Goal: Information Seeking & Learning: Compare options

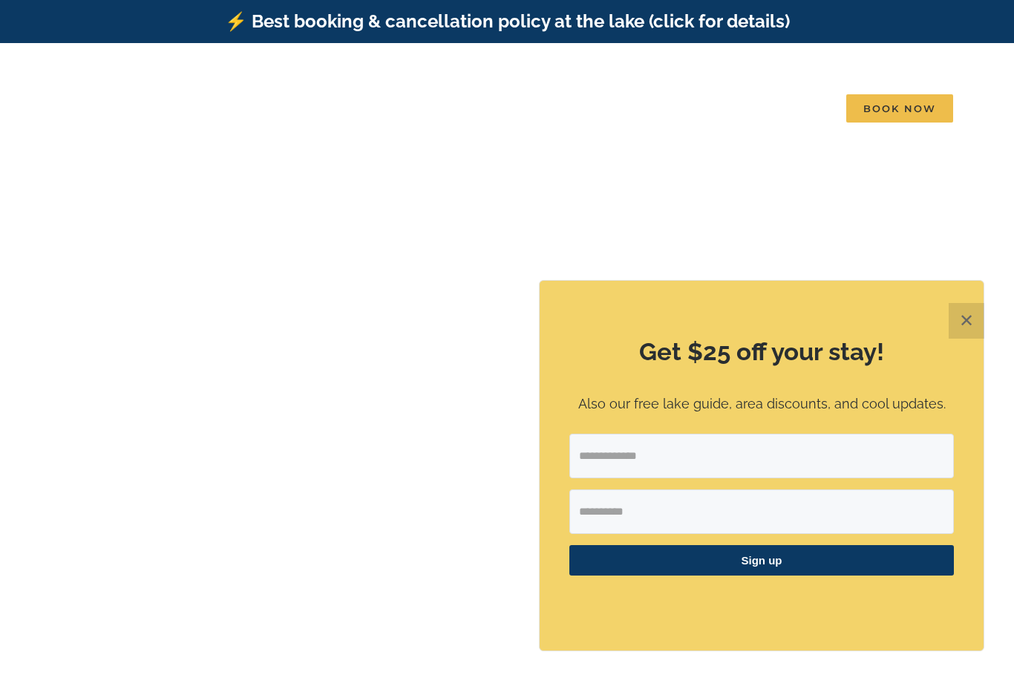
click at [964, 318] on button "✕" at bounding box center [966, 321] width 36 height 36
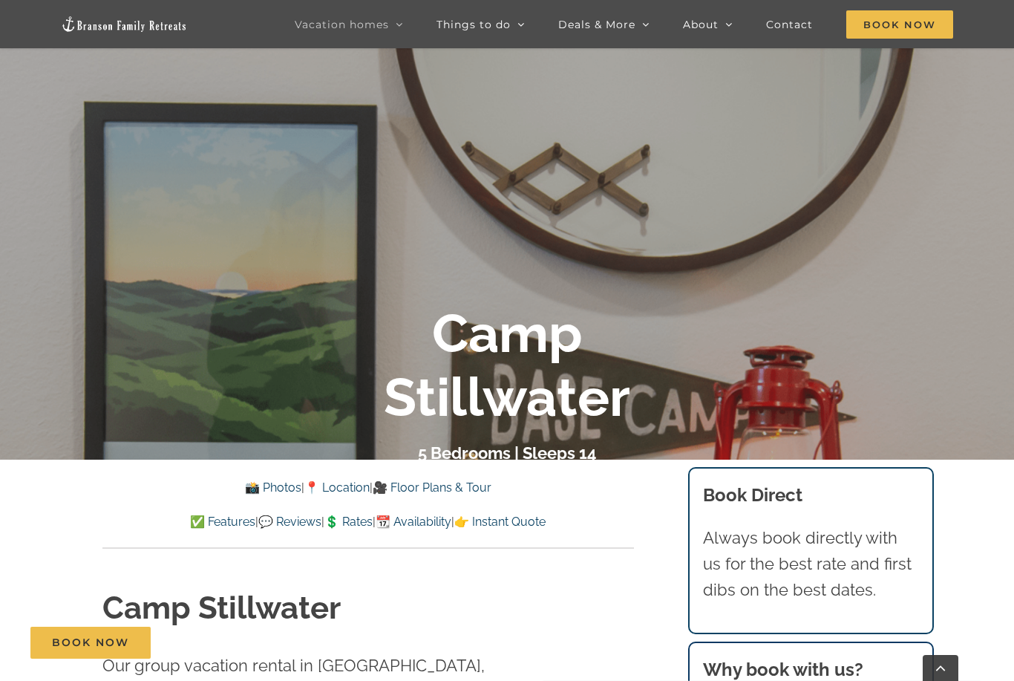
scroll to position [267, 0]
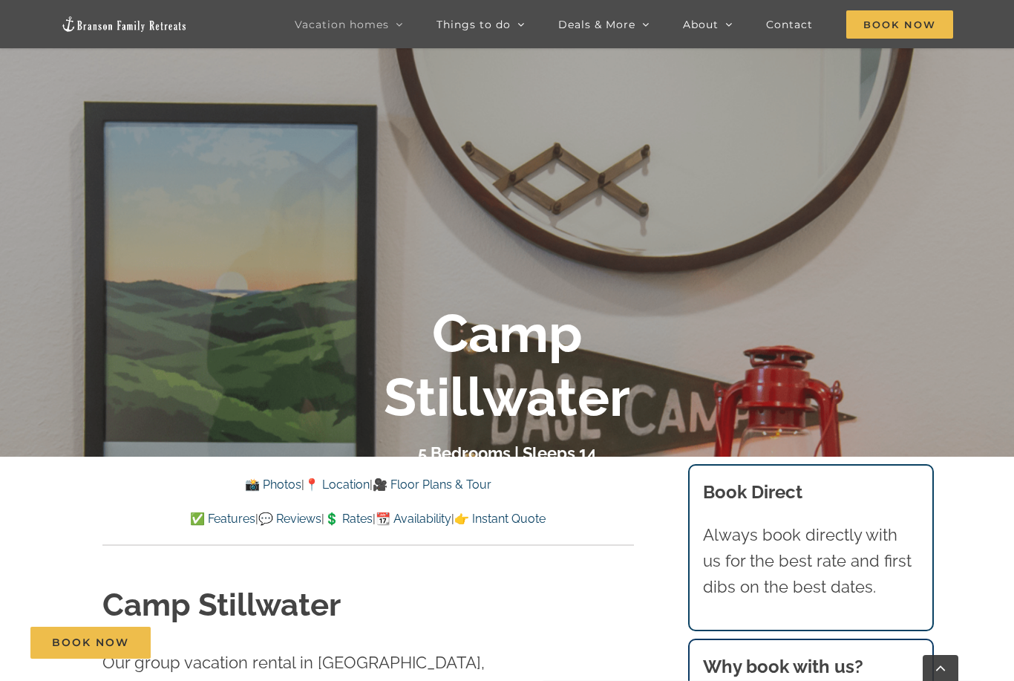
click at [449, 481] on link "🎥 Floor Plans & Tour" at bounding box center [432, 484] width 119 height 14
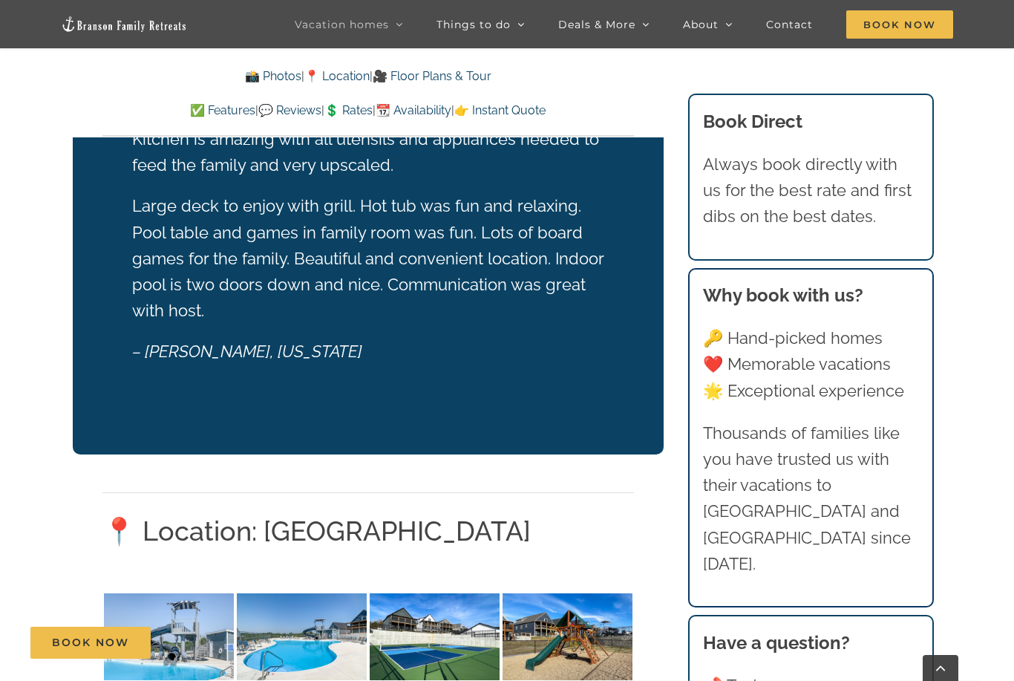
scroll to position [3104, 0]
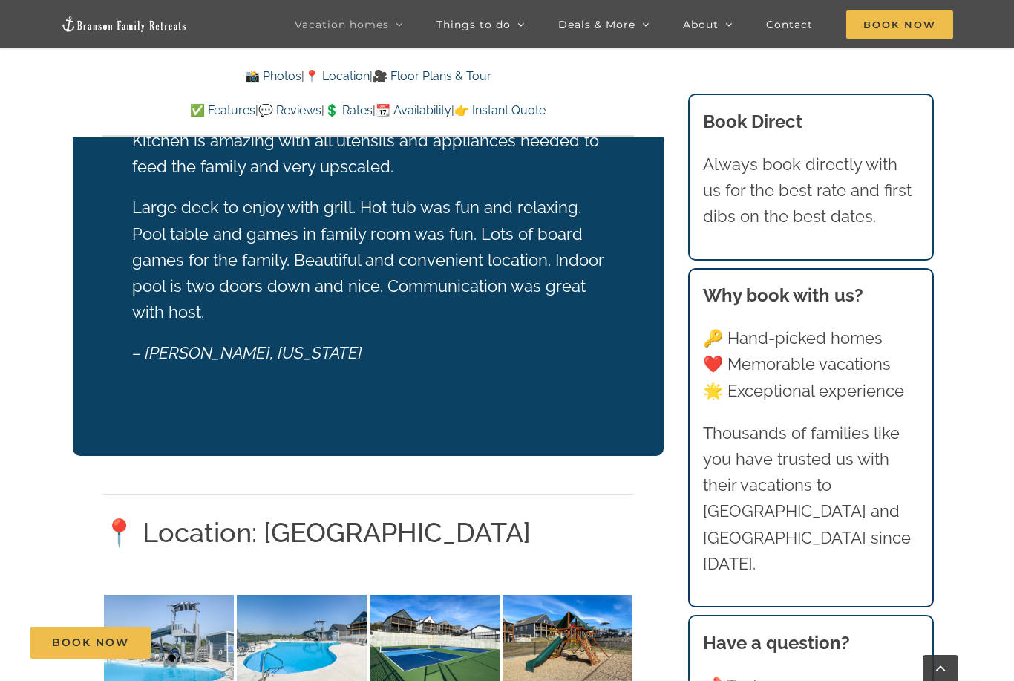
click at [250, 80] on link "📸 Photos" at bounding box center [273, 76] width 56 height 14
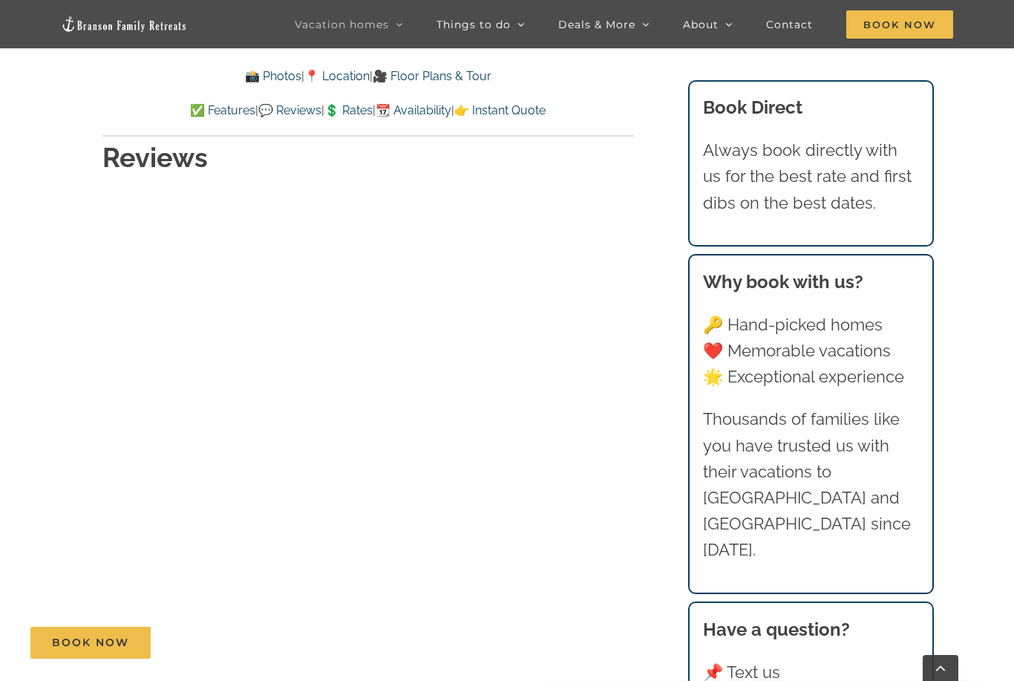
scroll to position [7586, 0]
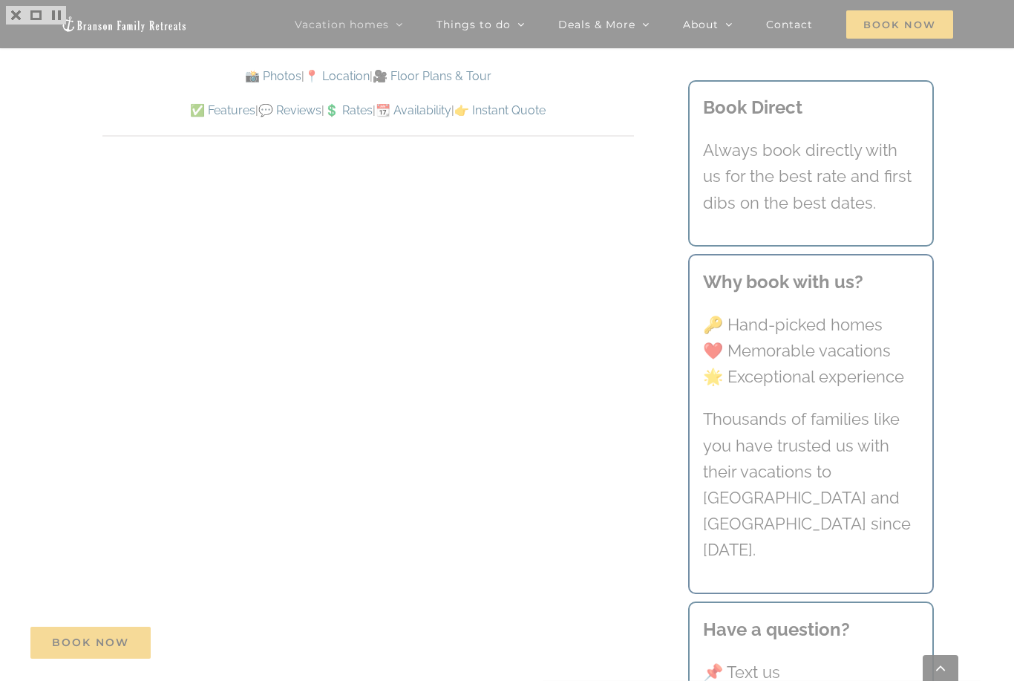
scroll to position [7633, 0]
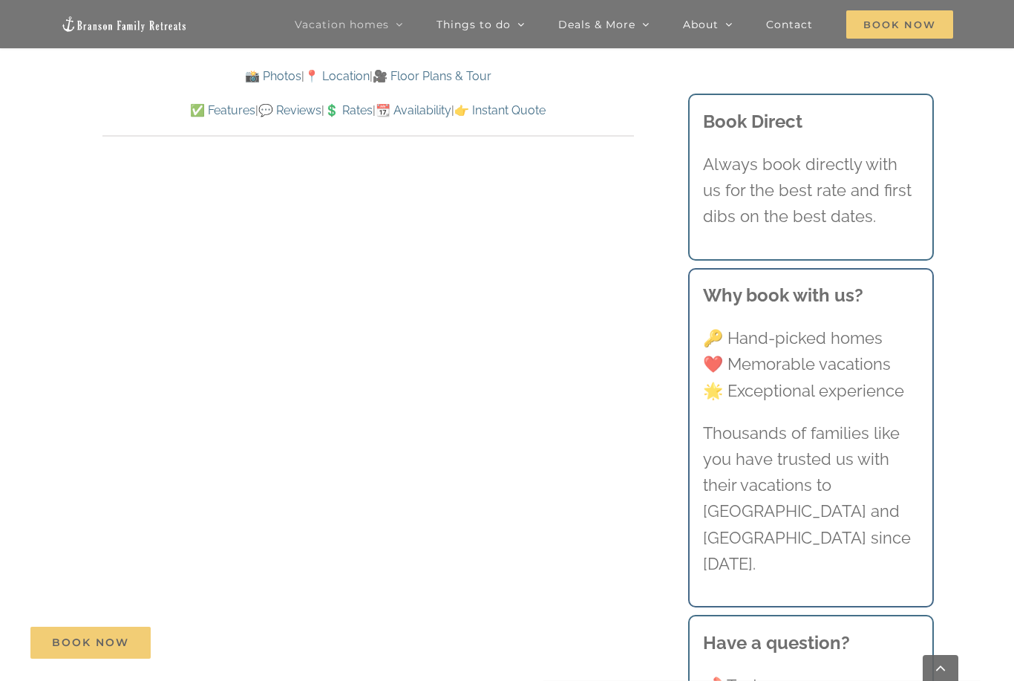
click at [82, 404] on div at bounding box center [507, 340] width 1014 height 681
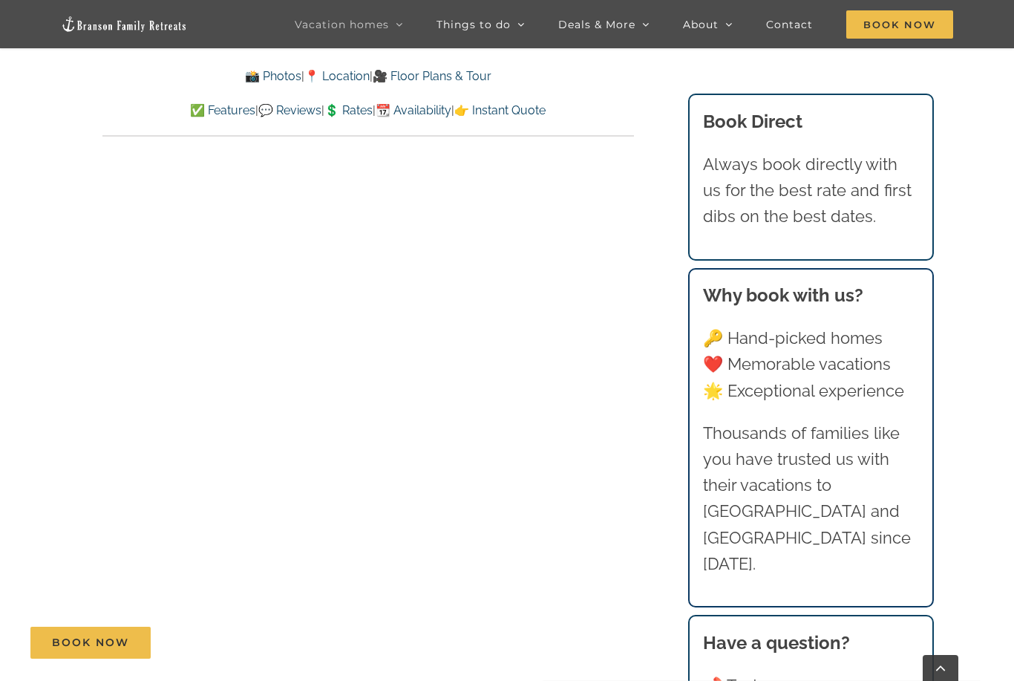
scroll to position [8570, 0]
click at [359, 110] on link "💲 Rates" at bounding box center [348, 110] width 48 height 14
click at [534, 113] on link "👉 Instant Quote" at bounding box center [499, 110] width 91 height 14
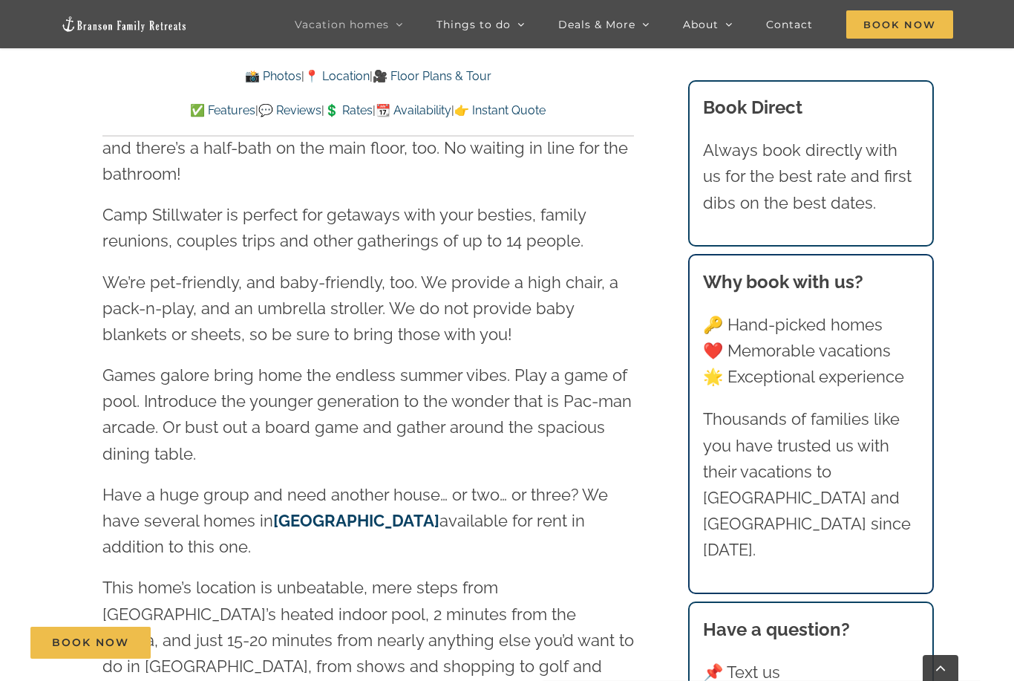
scroll to position [2229, 0]
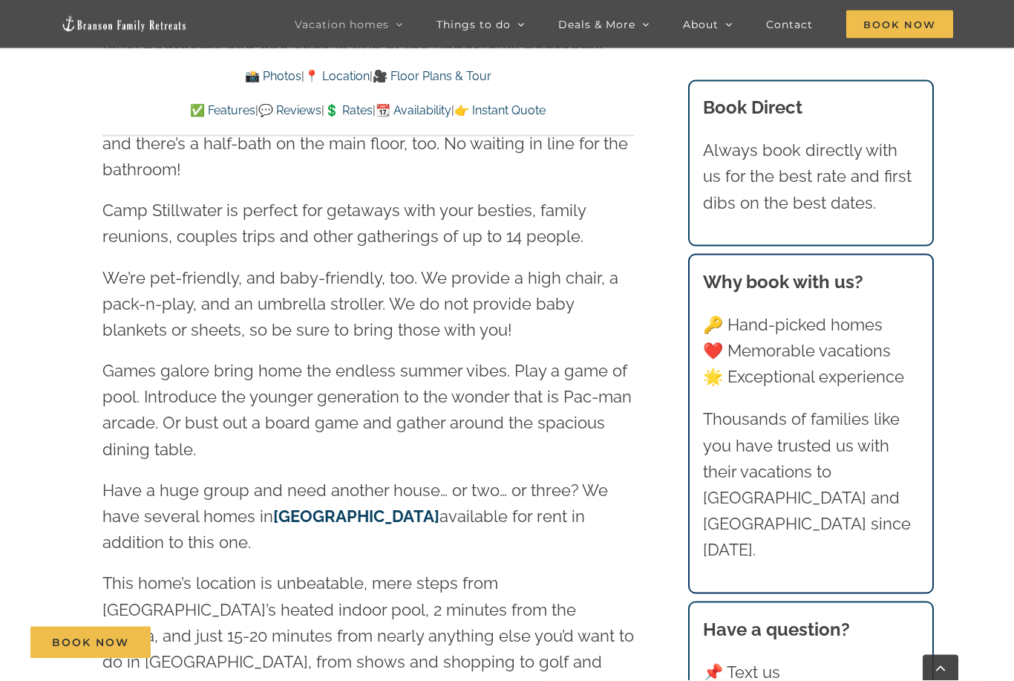
click at [293, 507] on link "[GEOGRAPHIC_DATA]" at bounding box center [356, 516] width 166 height 19
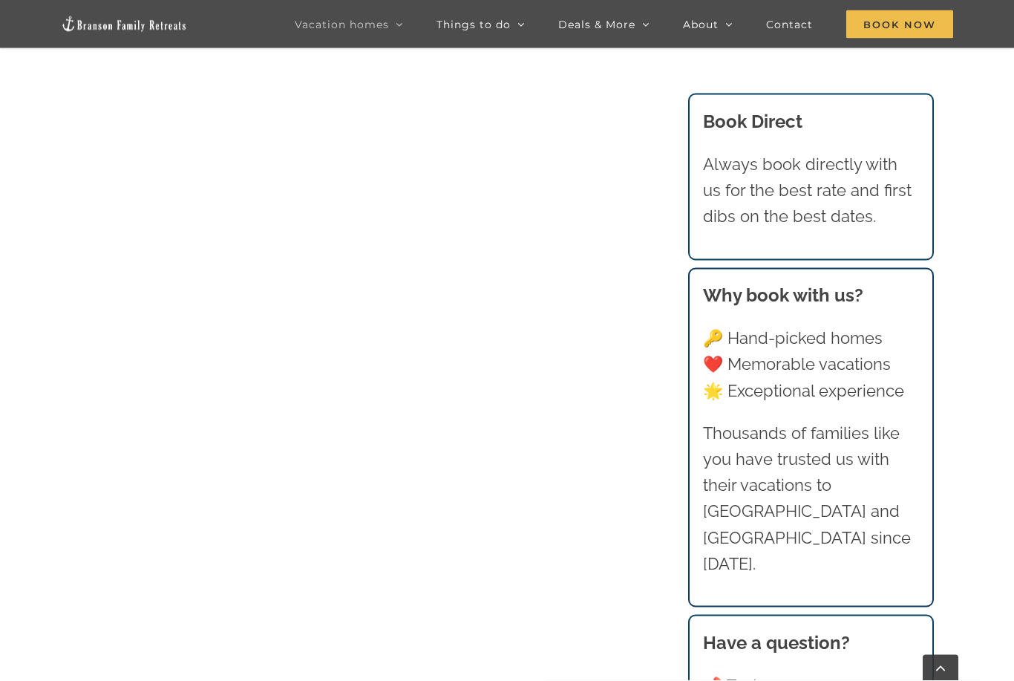
scroll to position [1032, 0]
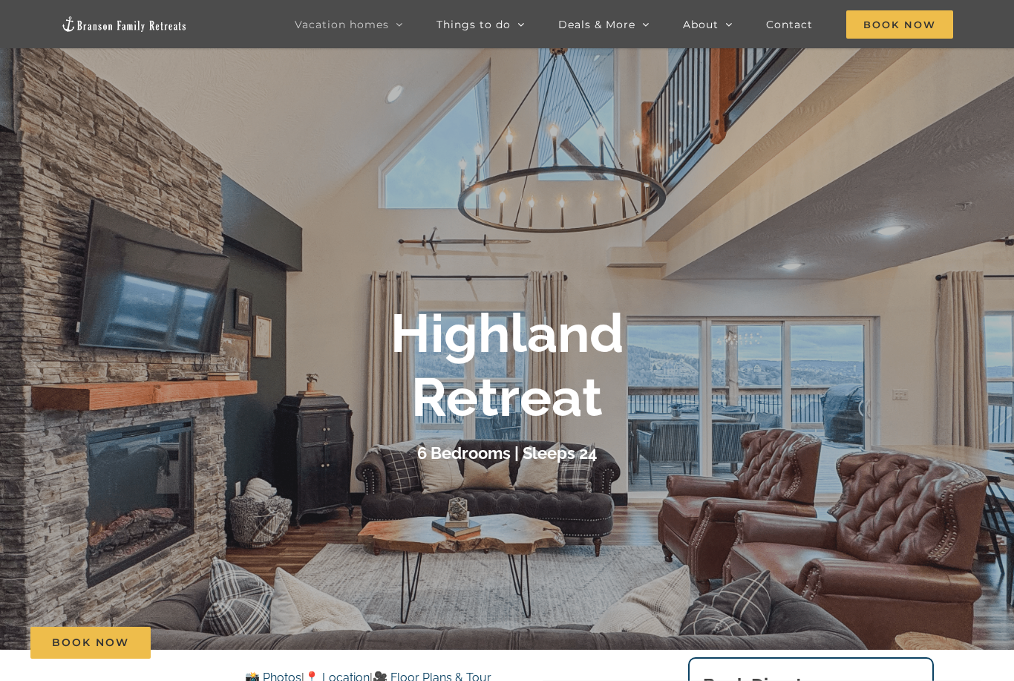
scroll to position [47, 0]
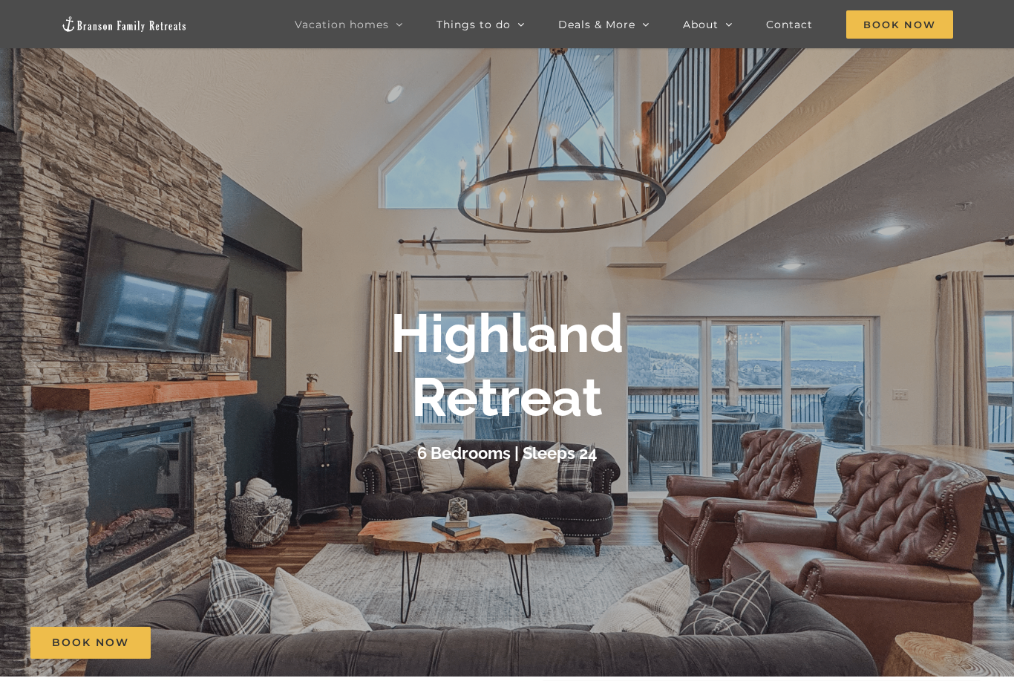
click at [108, 474] on div at bounding box center [507, 383] width 1014 height 681
click at [769, 384] on div "Highland Retreat" at bounding box center [507, 365] width 594 height 128
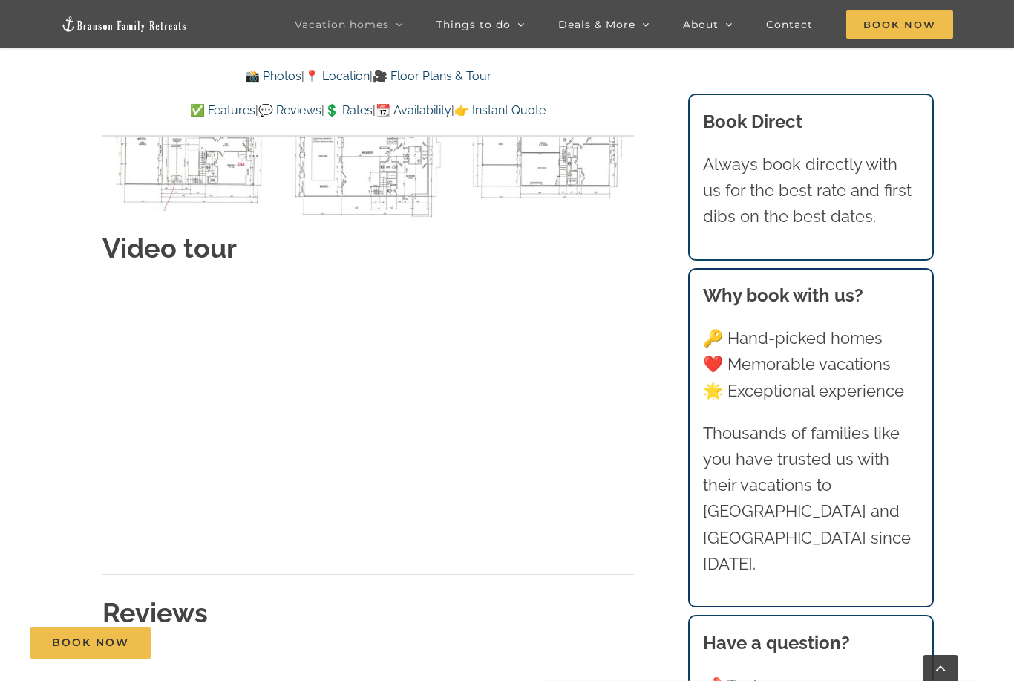
scroll to position [6655, 0]
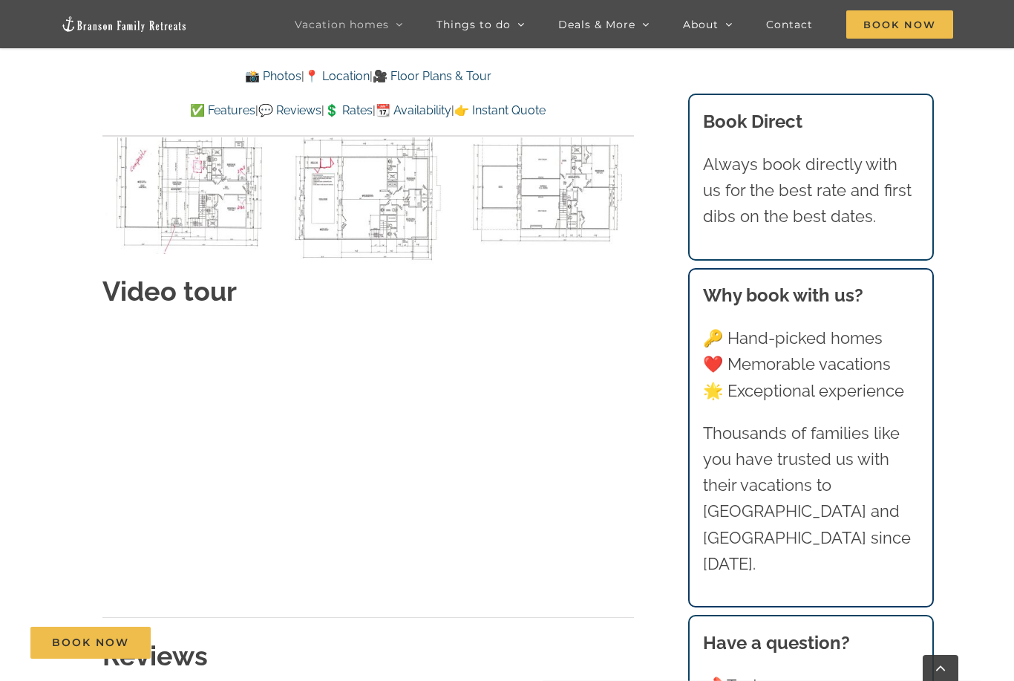
click at [545, 114] on link "👉 Instant Quote" at bounding box center [499, 110] width 91 height 14
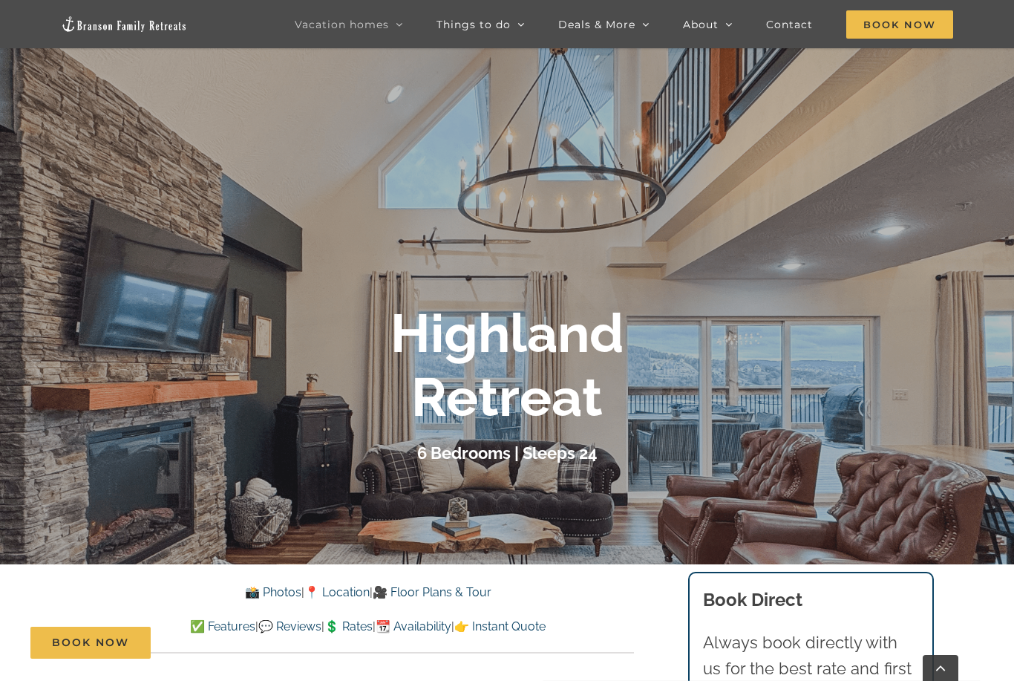
scroll to position [203, 0]
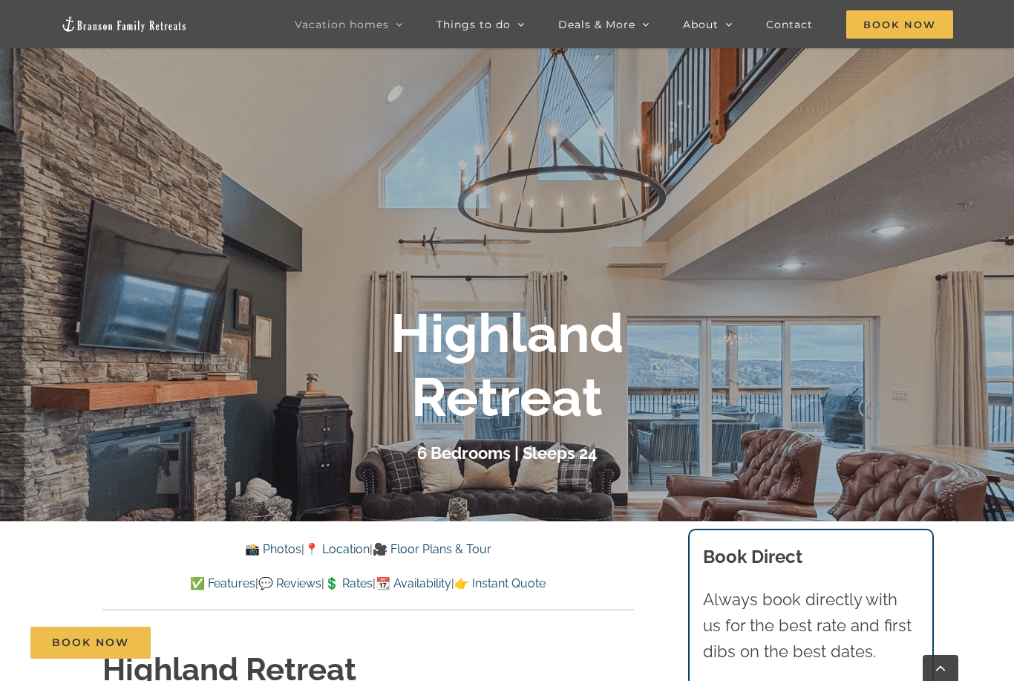
click at [545, 579] on link "👉 Instant Quote" at bounding box center [499, 583] width 91 height 14
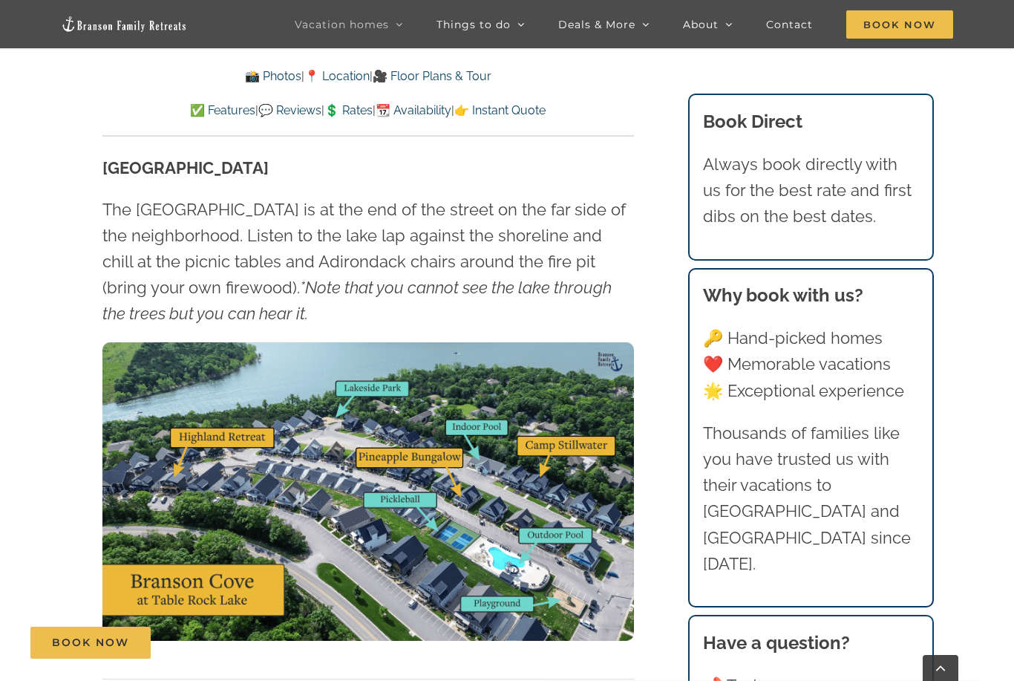
scroll to position [4188, 0]
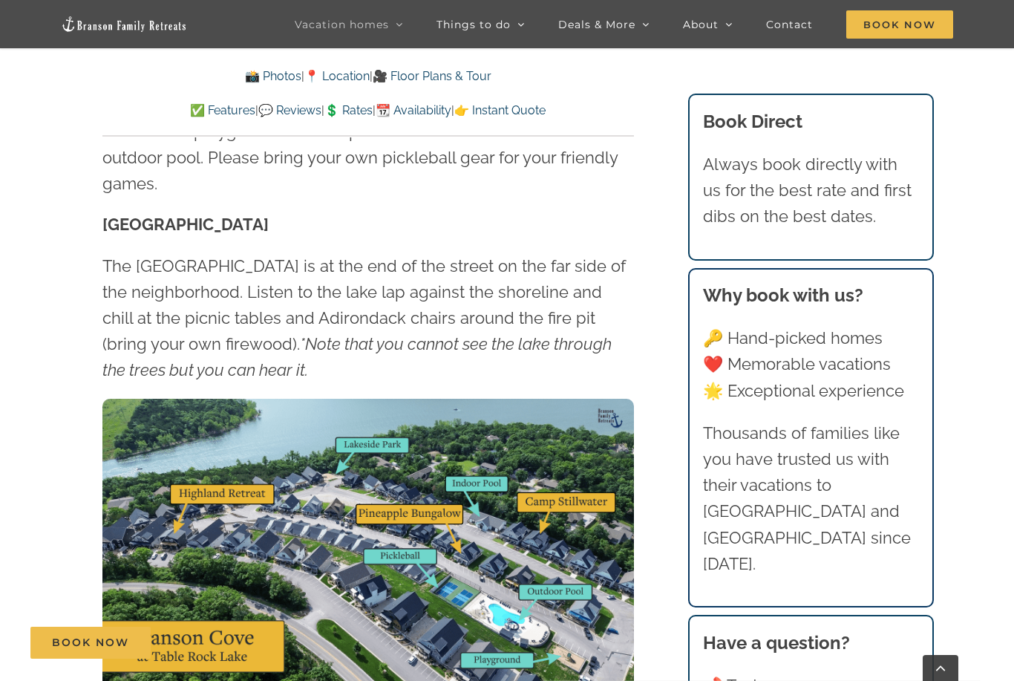
click at [406, 467] on img at bounding box center [367, 548] width 531 height 299
click at [404, 476] on img at bounding box center [367, 548] width 531 height 299
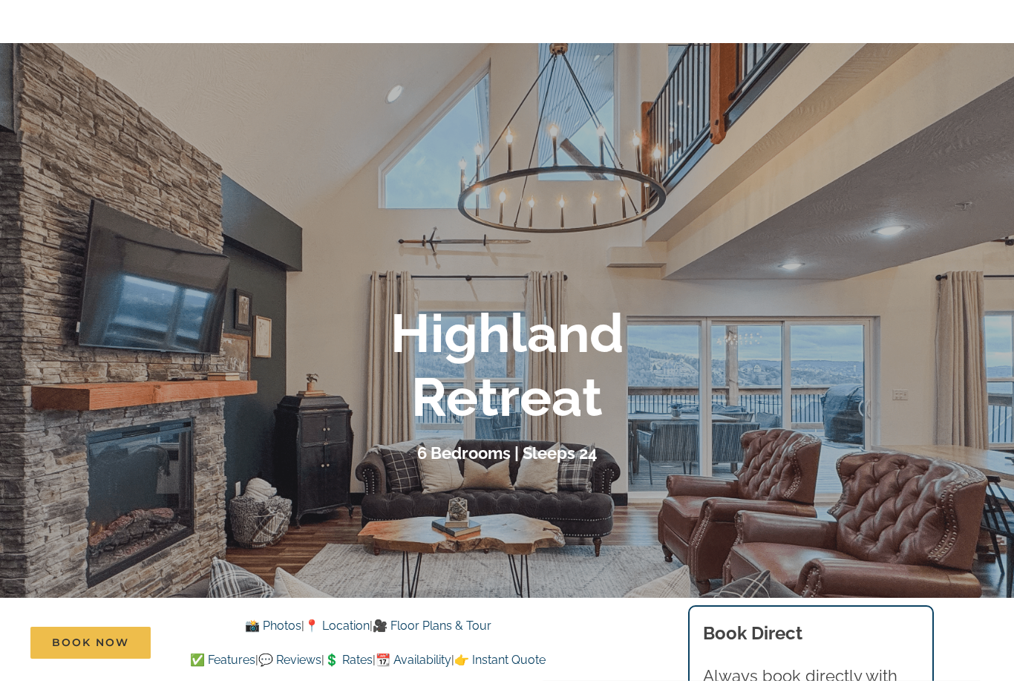
scroll to position [0, 0]
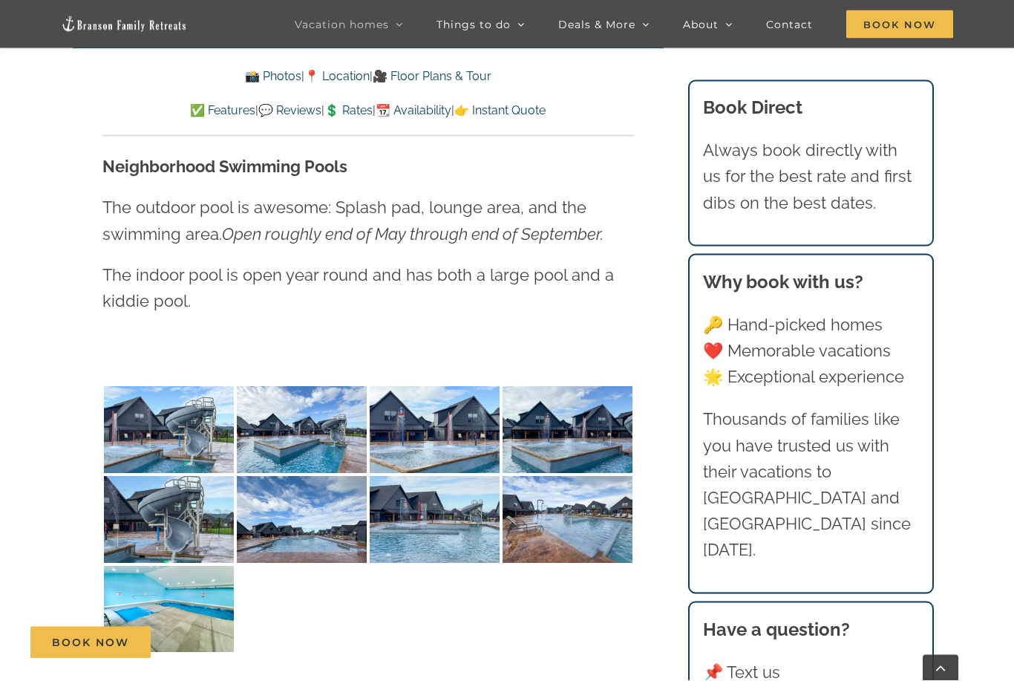
scroll to position [3419, 0]
click at [139, 410] on img at bounding box center [169, 429] width 130 height 87
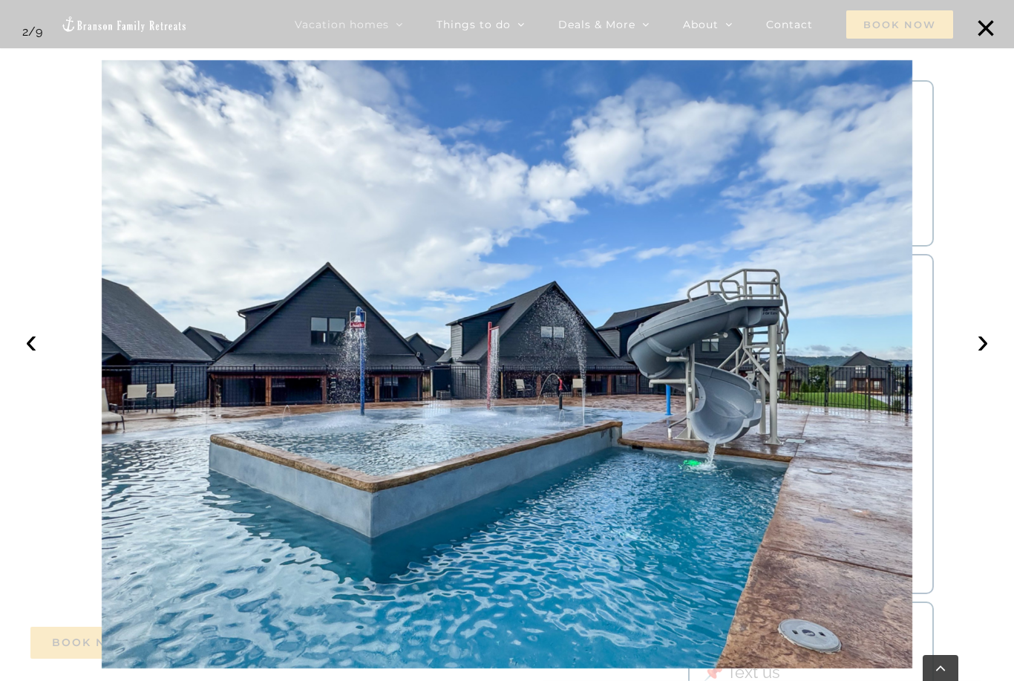
click at [989, 357] on button "›" at bounding box center [982, 340] width 33 height 33
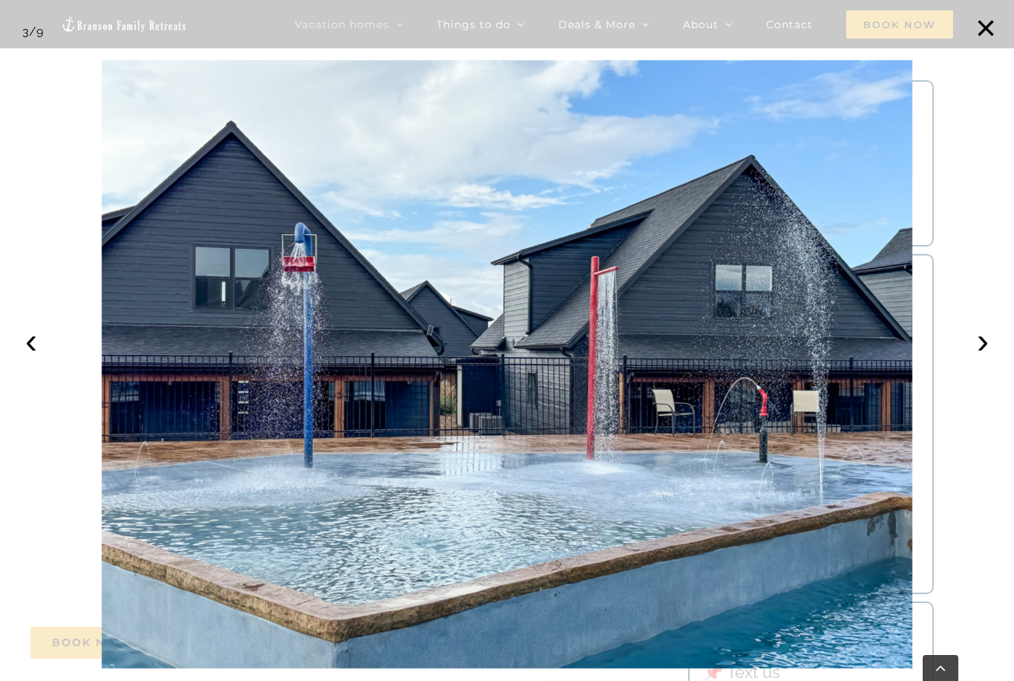
click at [977, 357] on button "›" at bounding box center [982, 340] width 33 height 33
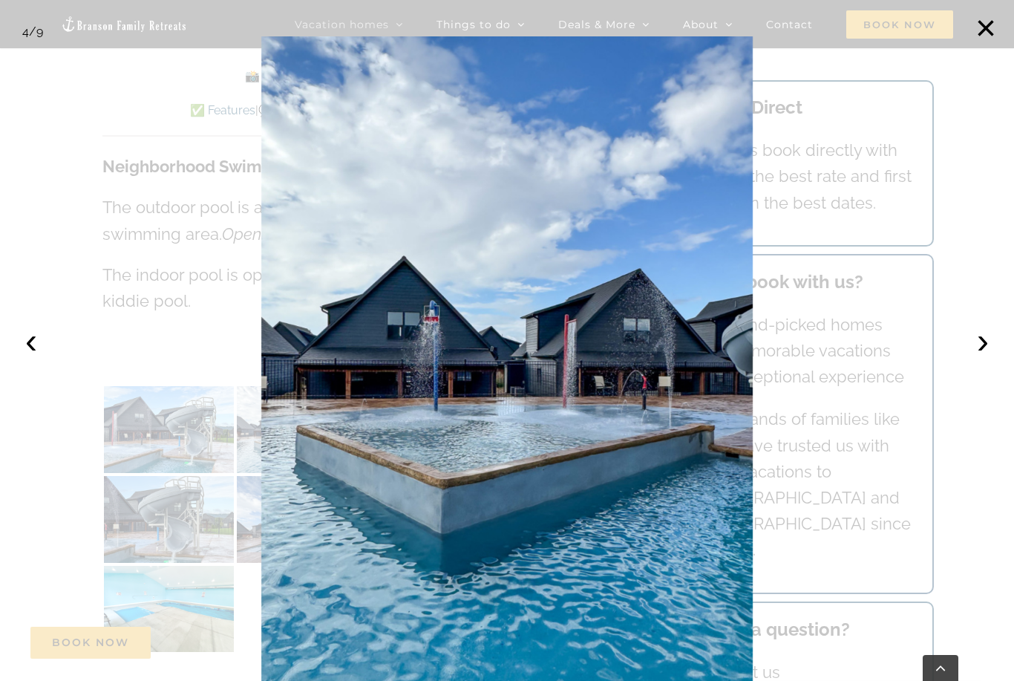
click at [974, 357] on button "›" at bounding box center [982, 340] width 33 height 33
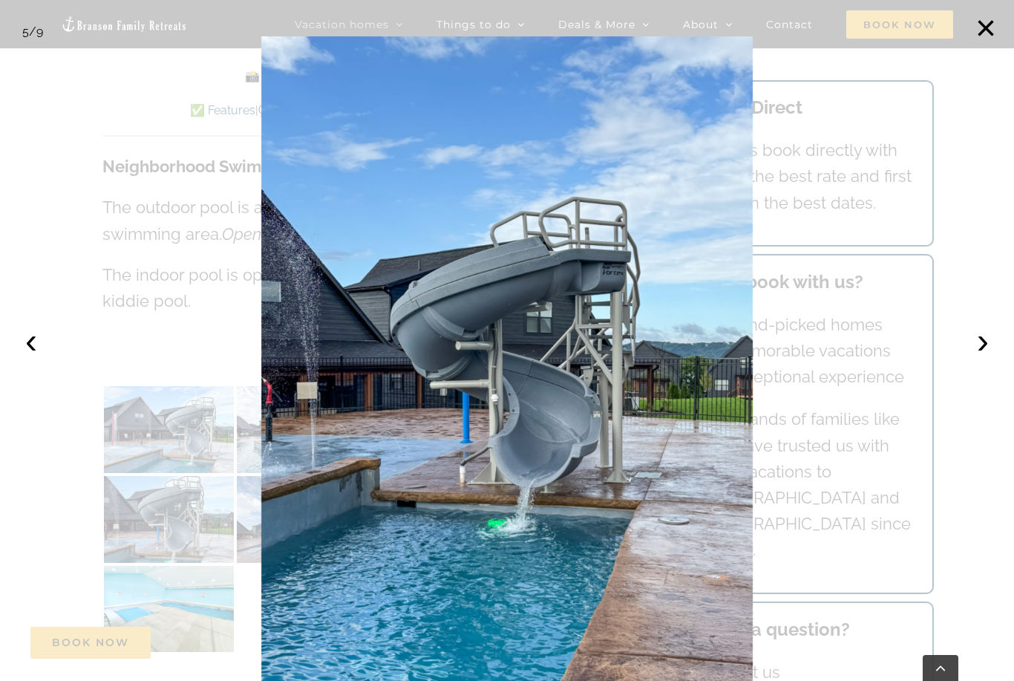
click at [977, 357] on button "›" at bounding box center [982, 340] width 33 height 33
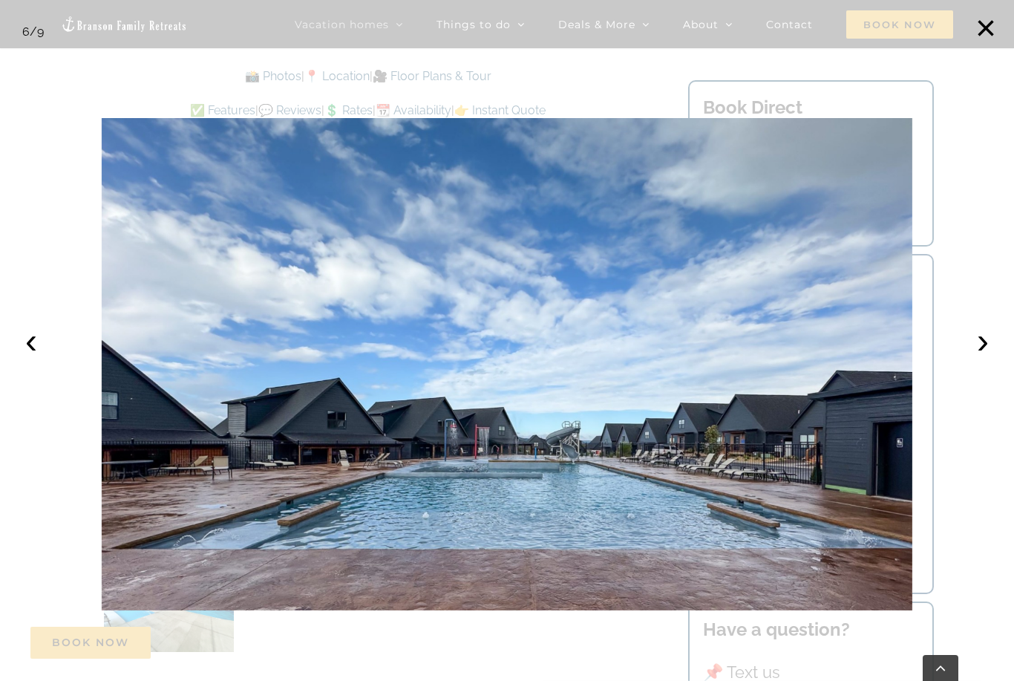
click at [982, 357] on button "›" at bounding box center [982, 340] width 33 height 33
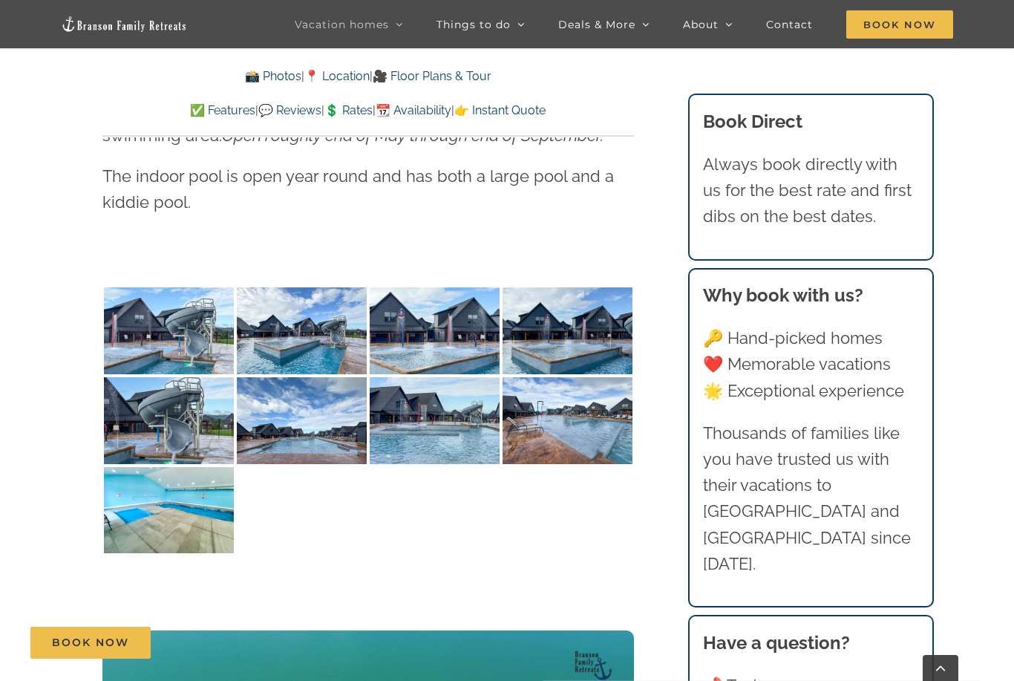
scroll to position [3514, 0]
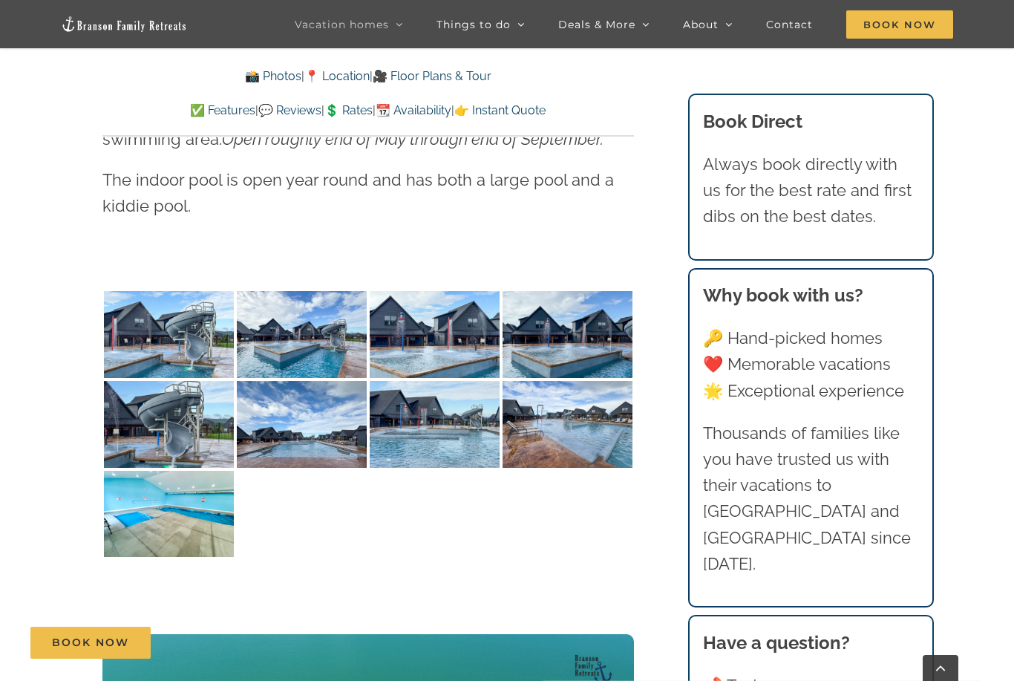
click at [150, 326] on img at bounding box center [169, 334] width 130 height 87
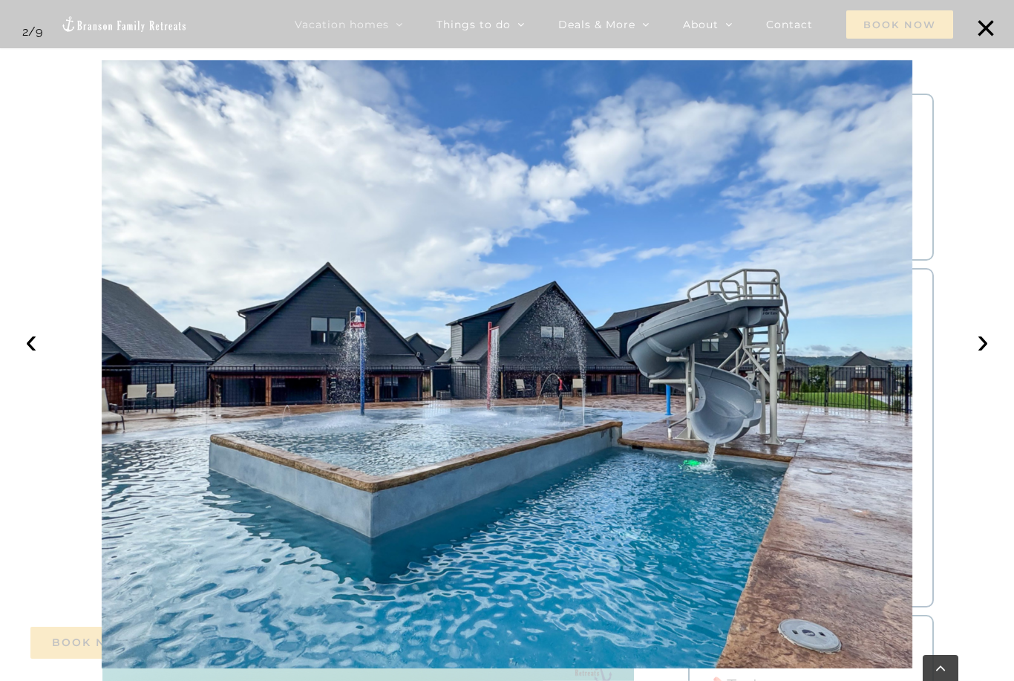
click at [977, 357] on button "›" at bounding box center [982, 340] width 33 height 33
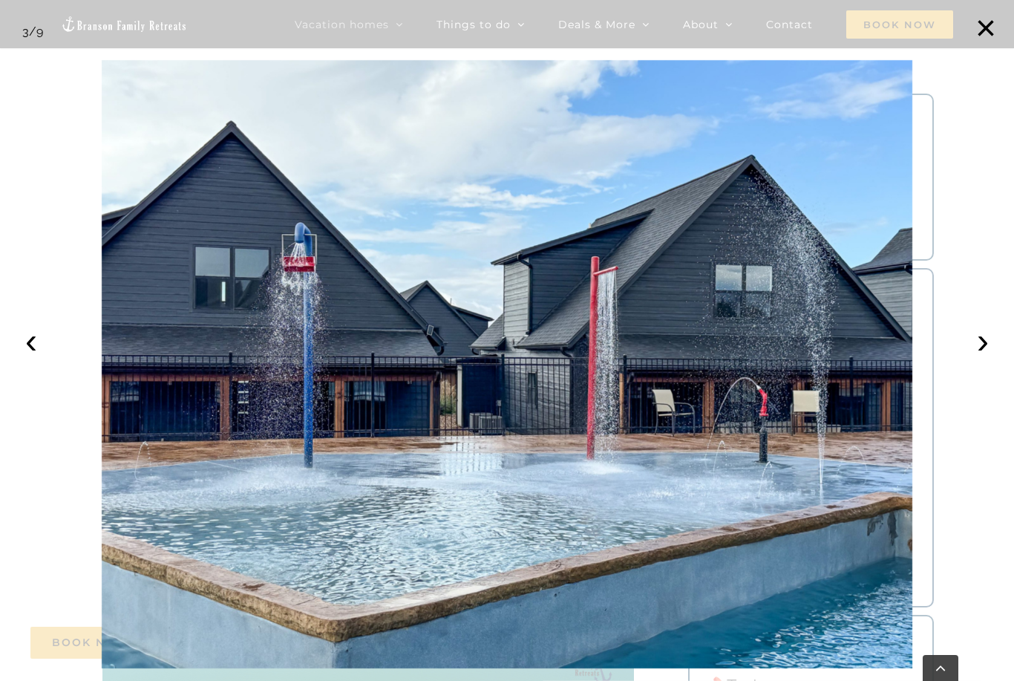
click at [980, 357] on button "›" at bounding box center [982, 340] width 33 height 33
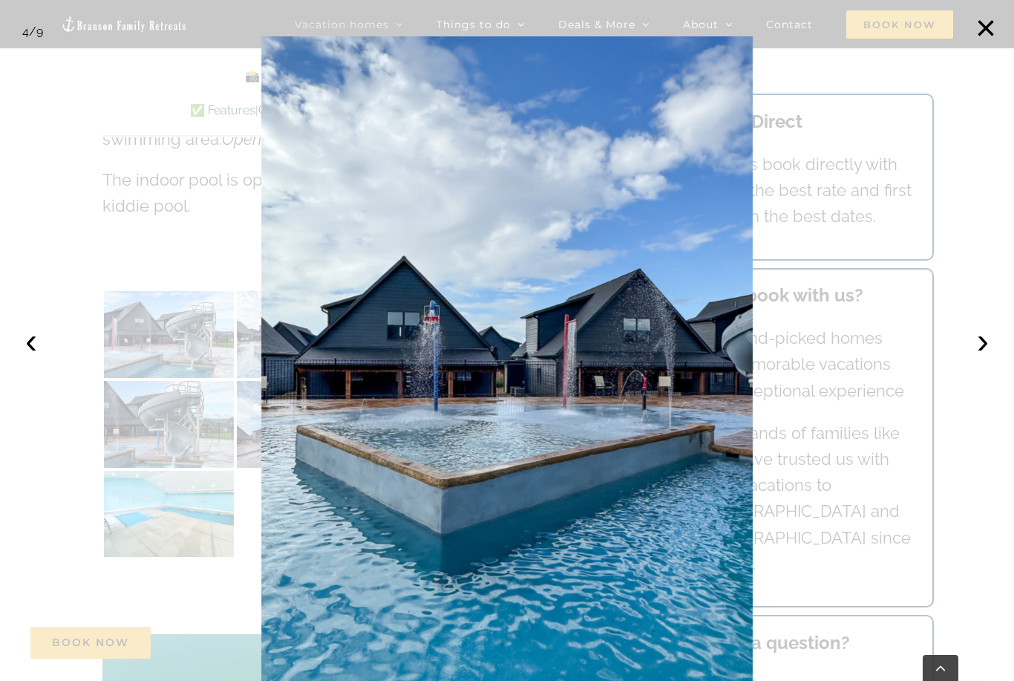
click at [974, 357] on button "›" at bounding box center [982, 340] width 33 height 33
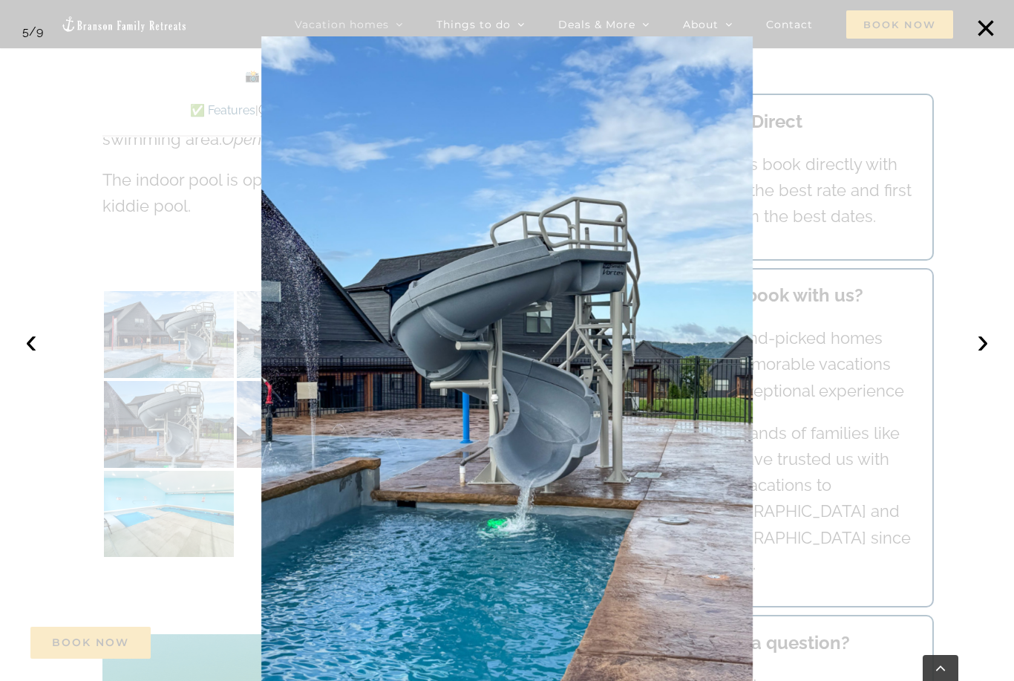
click at [979, 357] on button "›" at bounding box center [982, 340] width 33 height 33
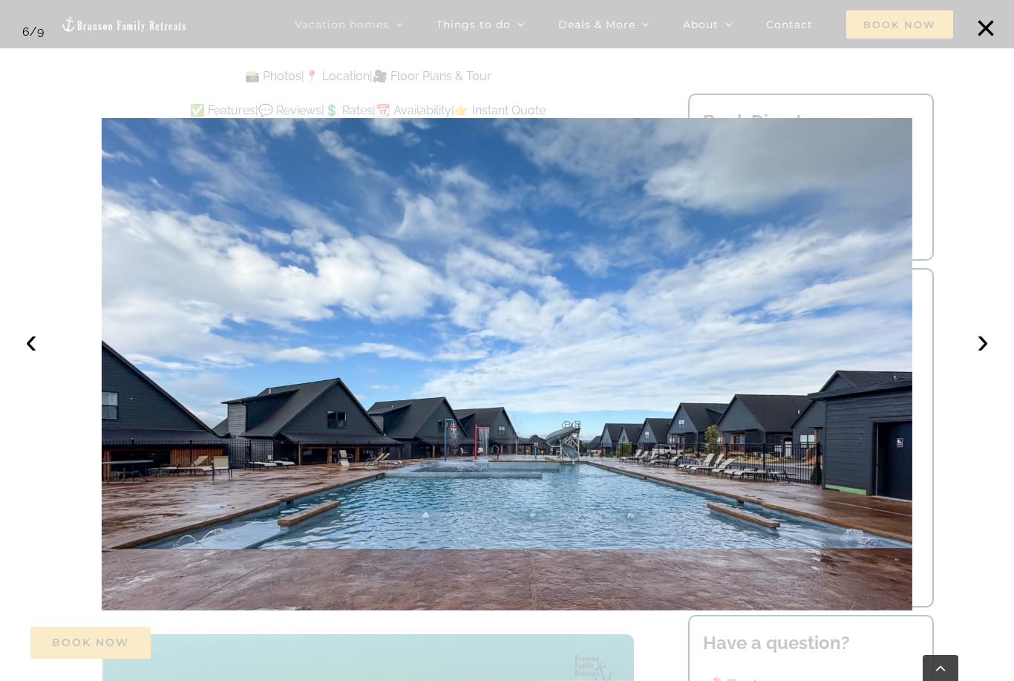
click at [986, 357] on button "›" at bounding box center [982, 340] width 33 height 33
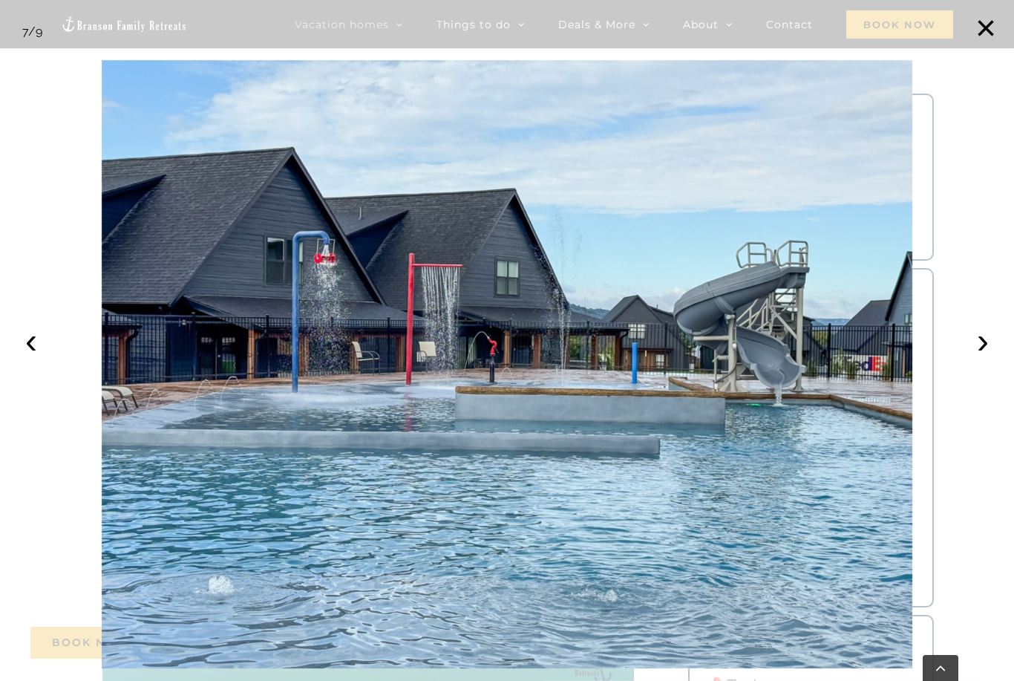
click at [980, 357] on button "›" at bounding box center [982, 340] width 33 height 33
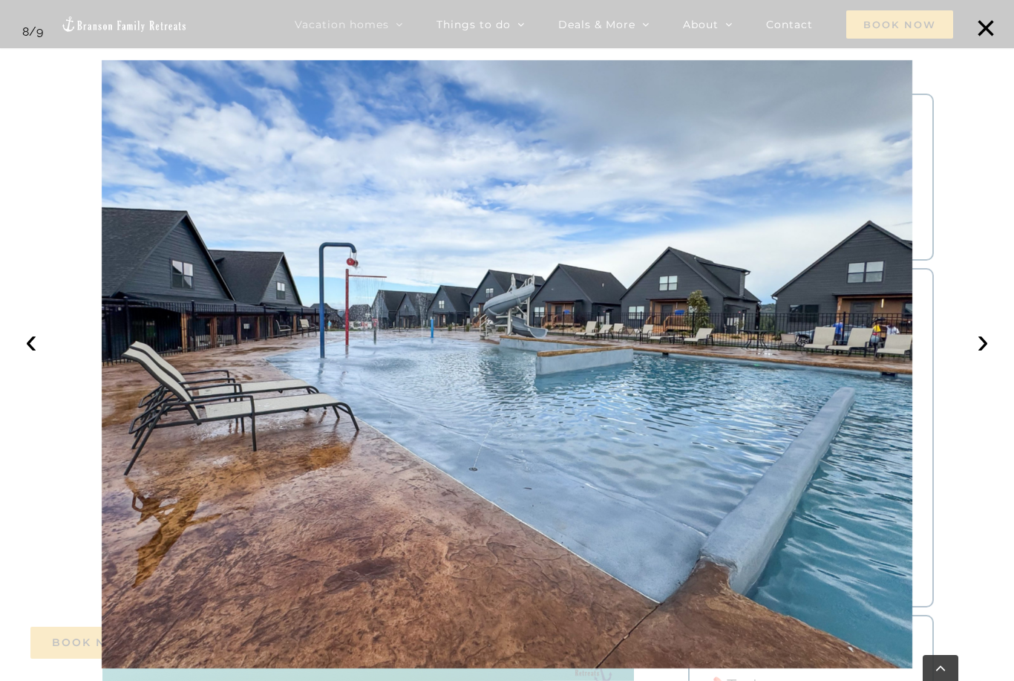
click at [982, 357] on button "›" at bounding box center [982, 340] width 33 height 33
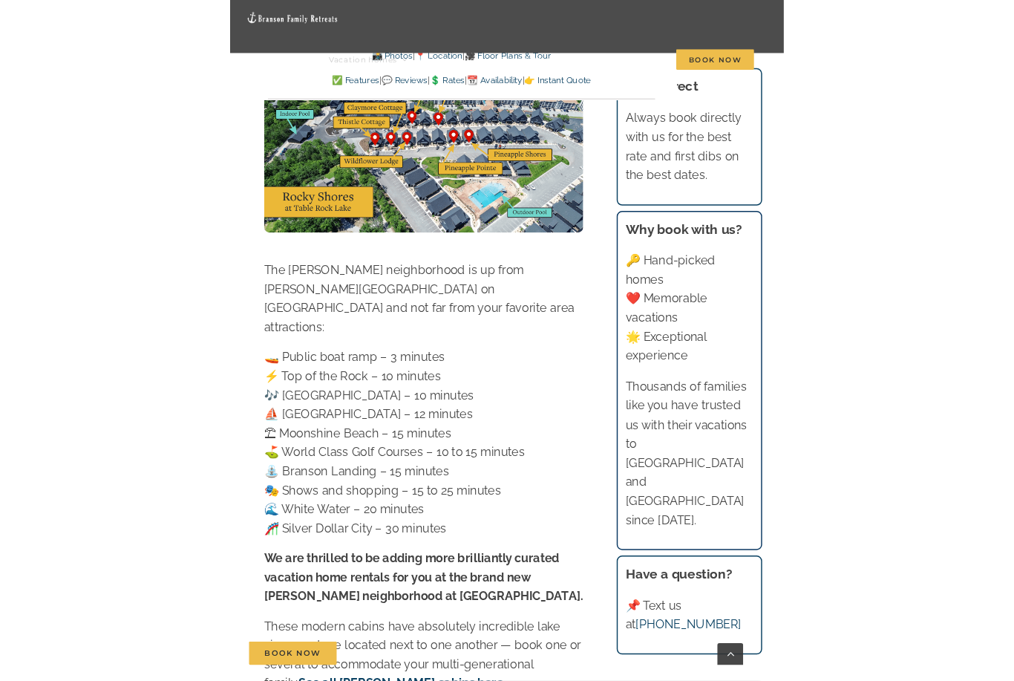
scroll to position [4440, 0]
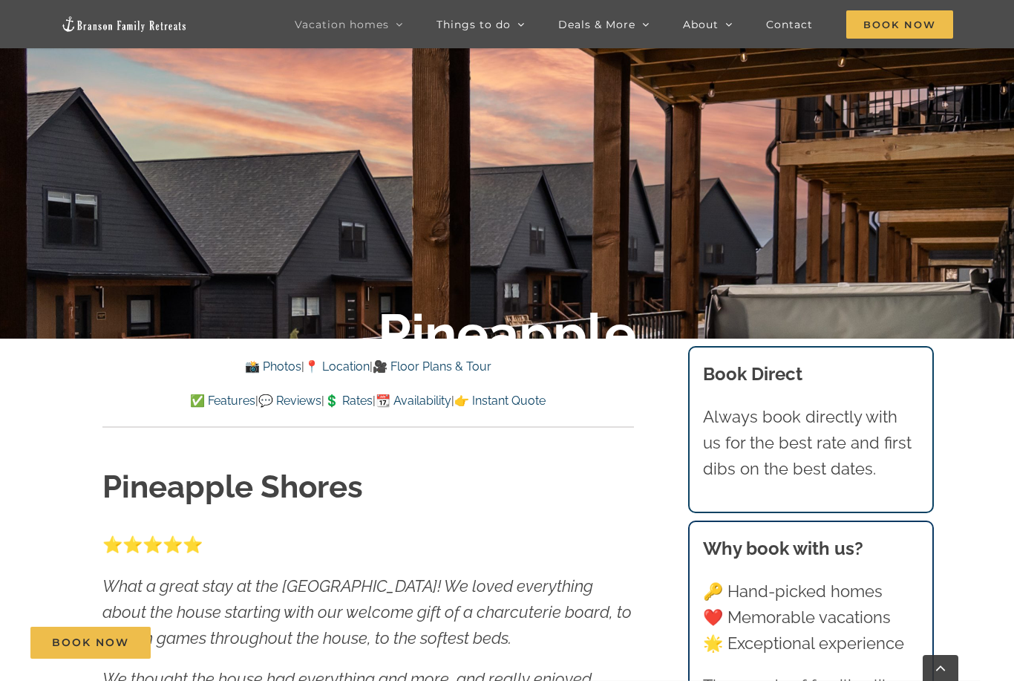
click at [545, 406] on link "👉 Instant Quote" at bounding box center [499, 400] width 91 height 14
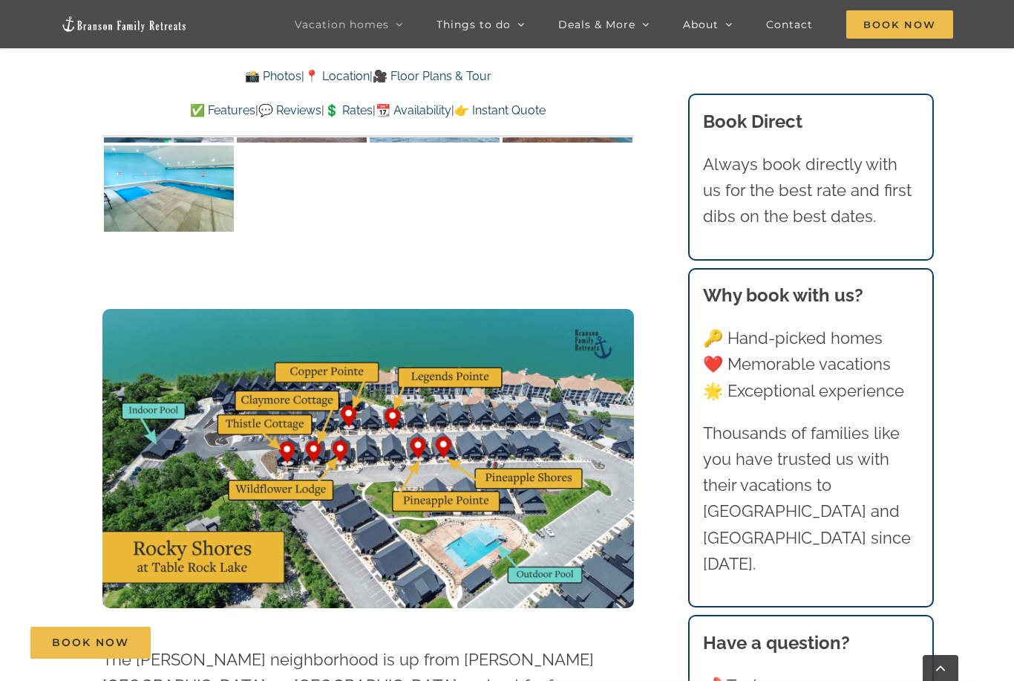
scroll to position [3856, 0]
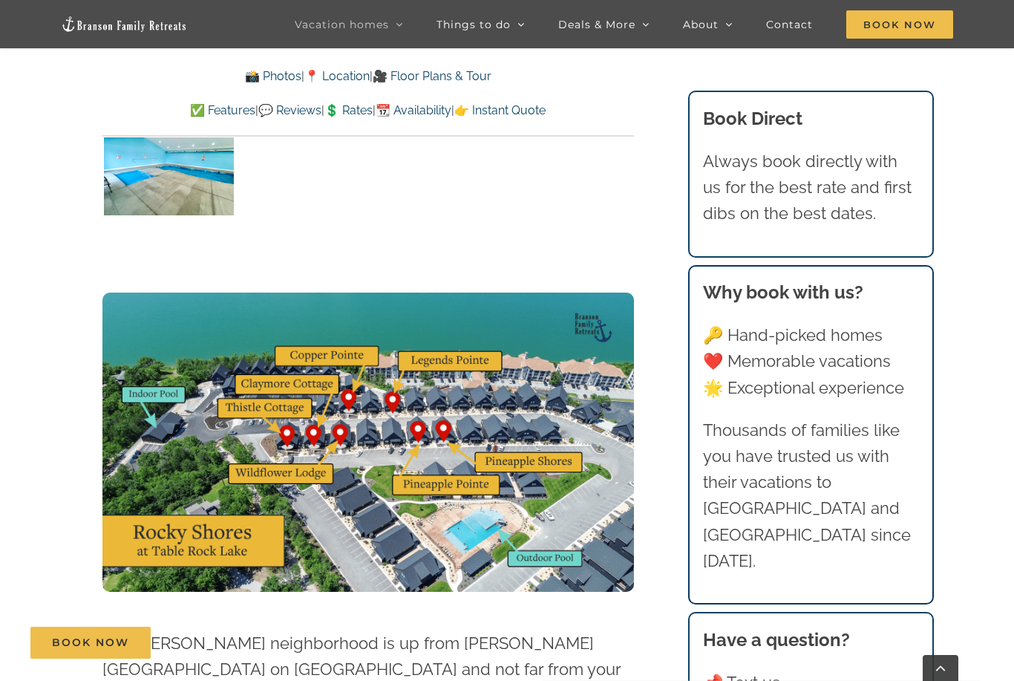
click at [450, 448] on img at bounding box center [367, 441] width 531 height 299
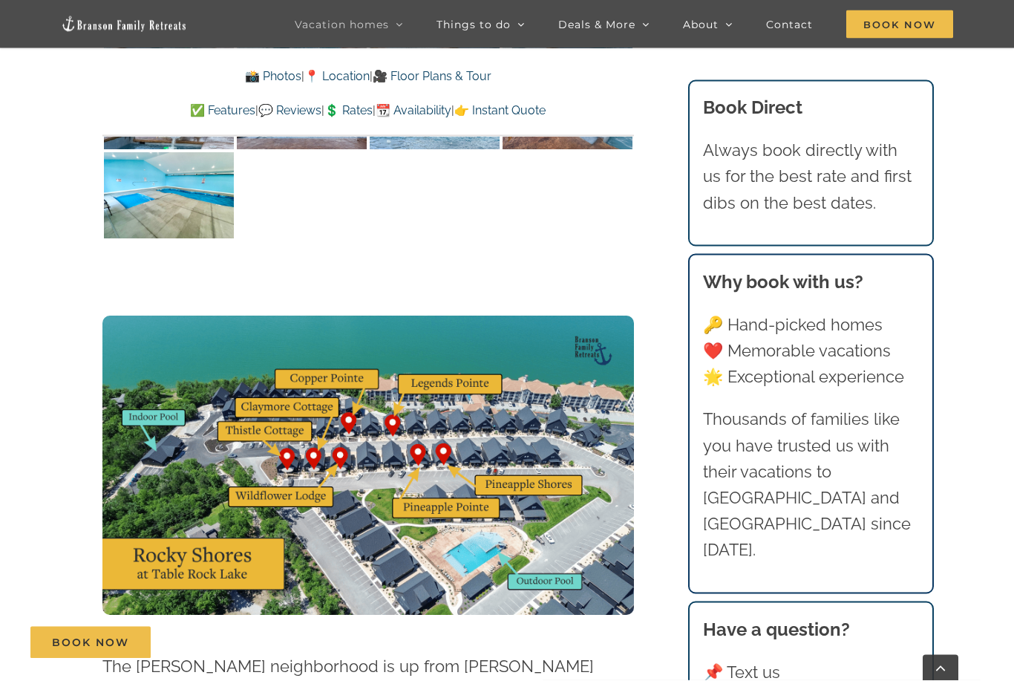
scroll to position [3843, 0]
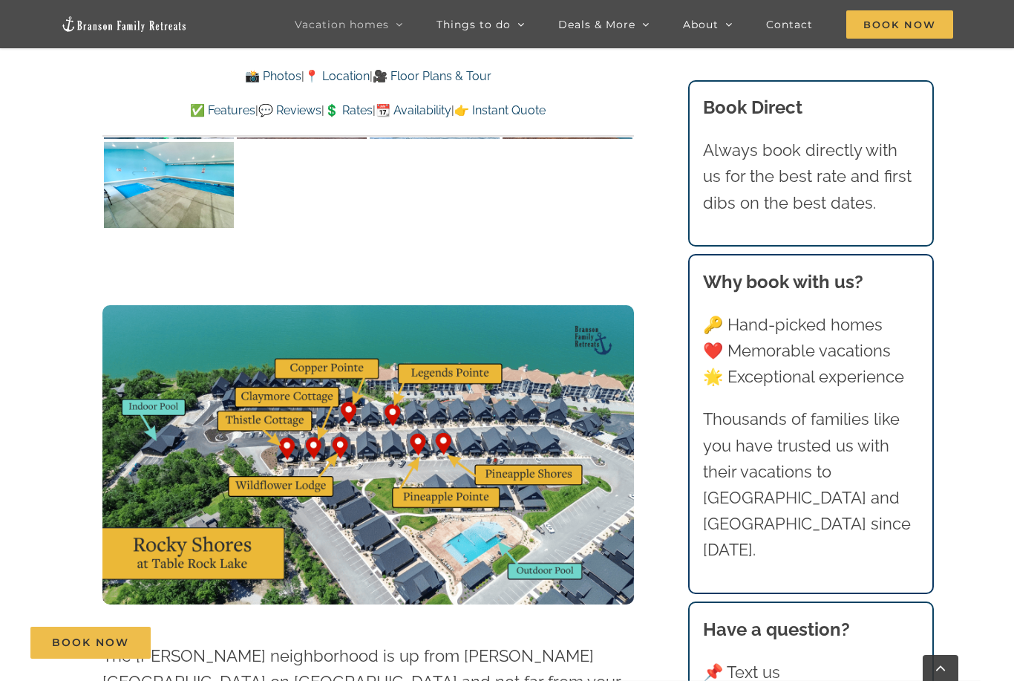
click at [438, 463] on img at bounding box center [367, 454] width 531 height 299
click at [443, 471] on img at bounding box center [367, 454] width 531 height 299
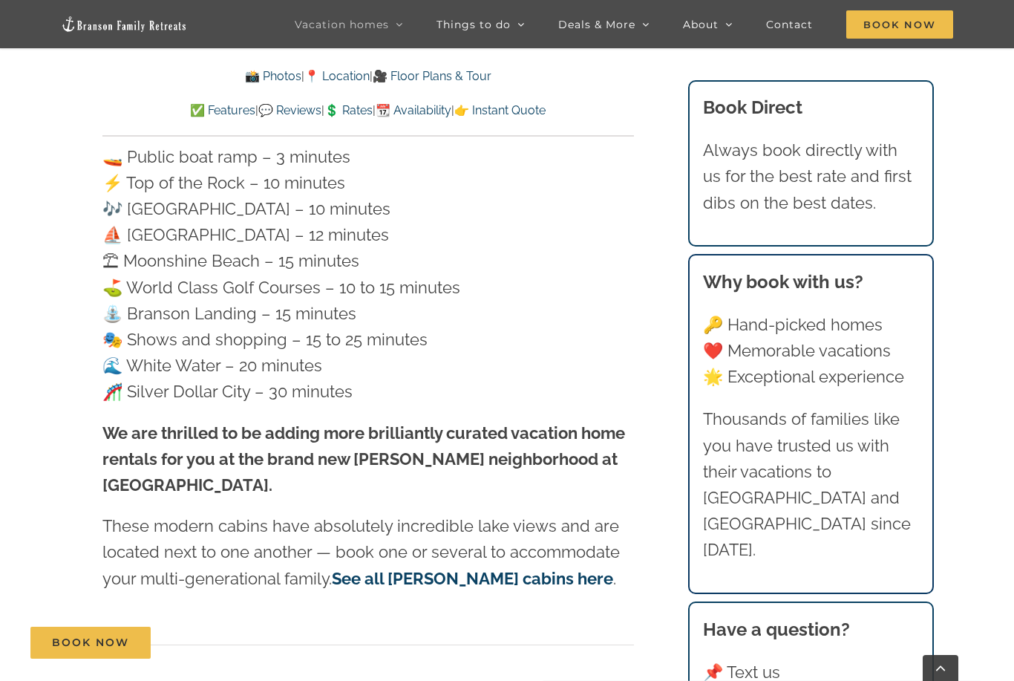
scroll to position [4436, 0]
click at [467, 568] on link "See all [PERSON_NAME] cabins here" at bounding box center [472, 577] width 281 height 19
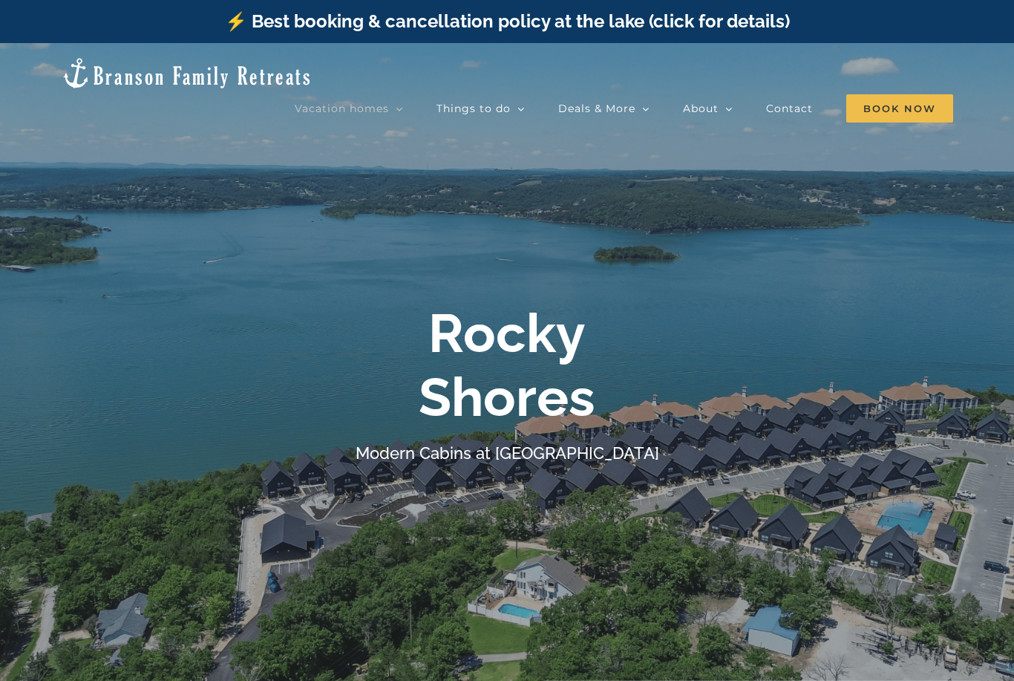
click at [604, 275] on span "Blue Pearl | 5 Bedrooms" at bounding box center [549, 280] width 109 height 11
click at [594, 182] on span "[GEOGRAPHIC_DATA] | 6 Bedrooms" at bounding box center [549, 195] width 108 height 27
click at [626, 301] on span "Thistle Cottage | 6 Bedrooms" at bounding box center [560, 306] width 131 height 11
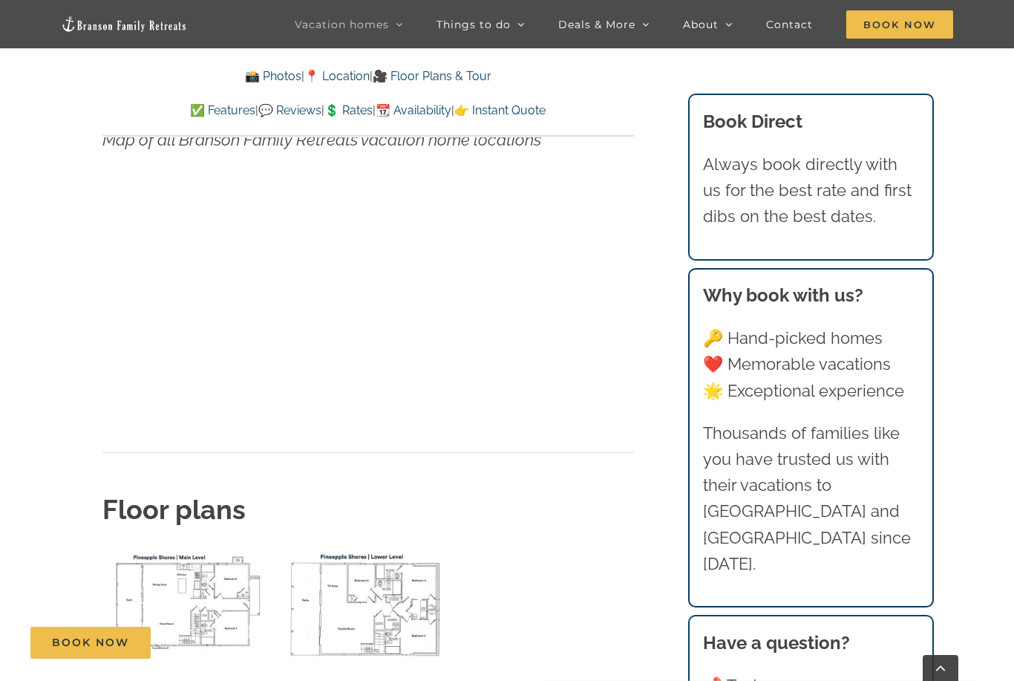
scroll to position [4388, 0]
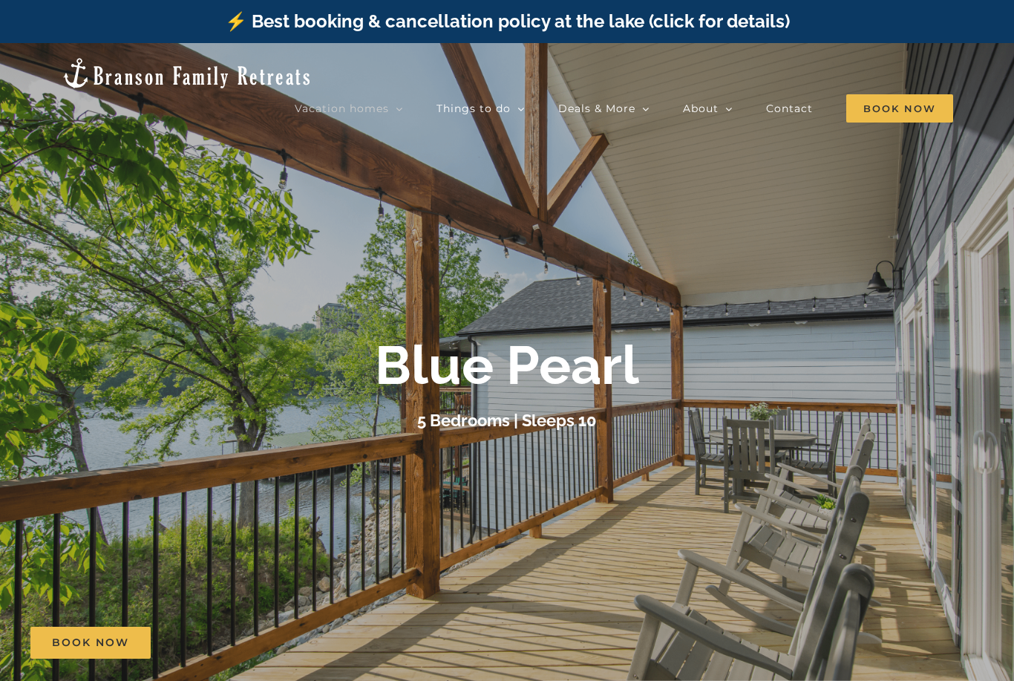
click at [934, 453] on div at bounding box center [507, 383] width 1014 height 681
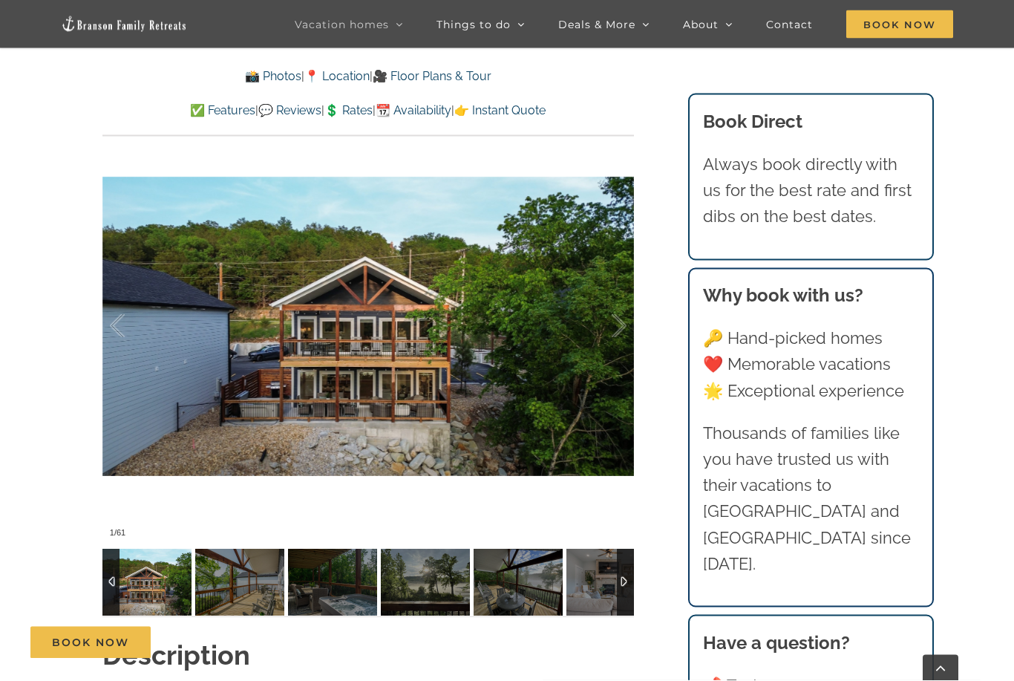
scroll to position [1038, 0]
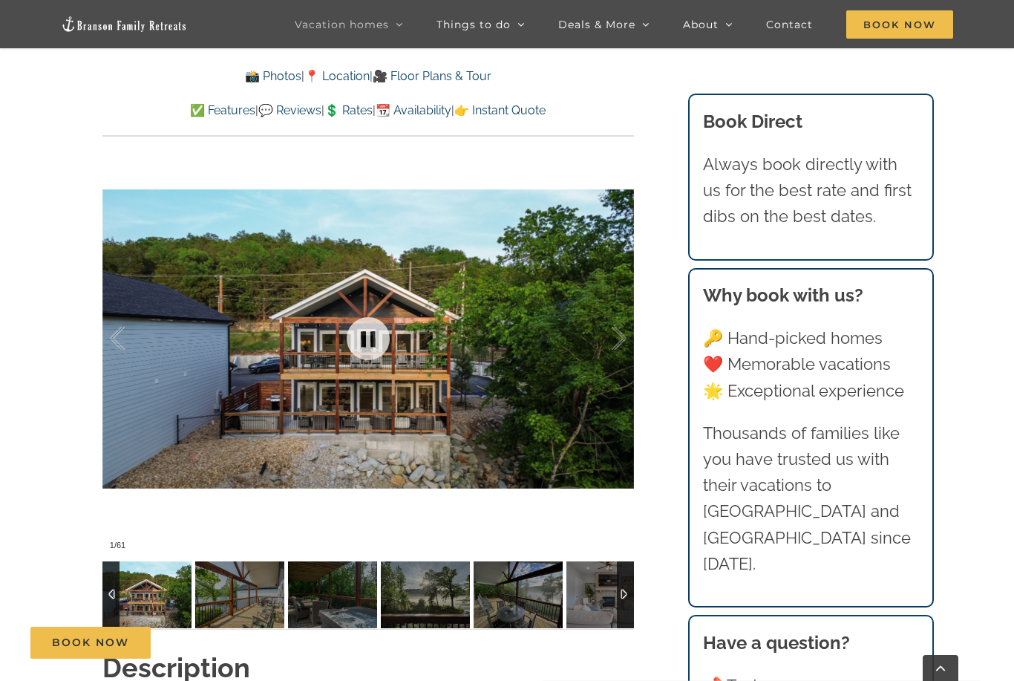
click at [372, 339] on link at bounding box center [367, 338] width 59 height 59
click at [376, 338] on link at bounding box center [367, 338] width 59 height 59
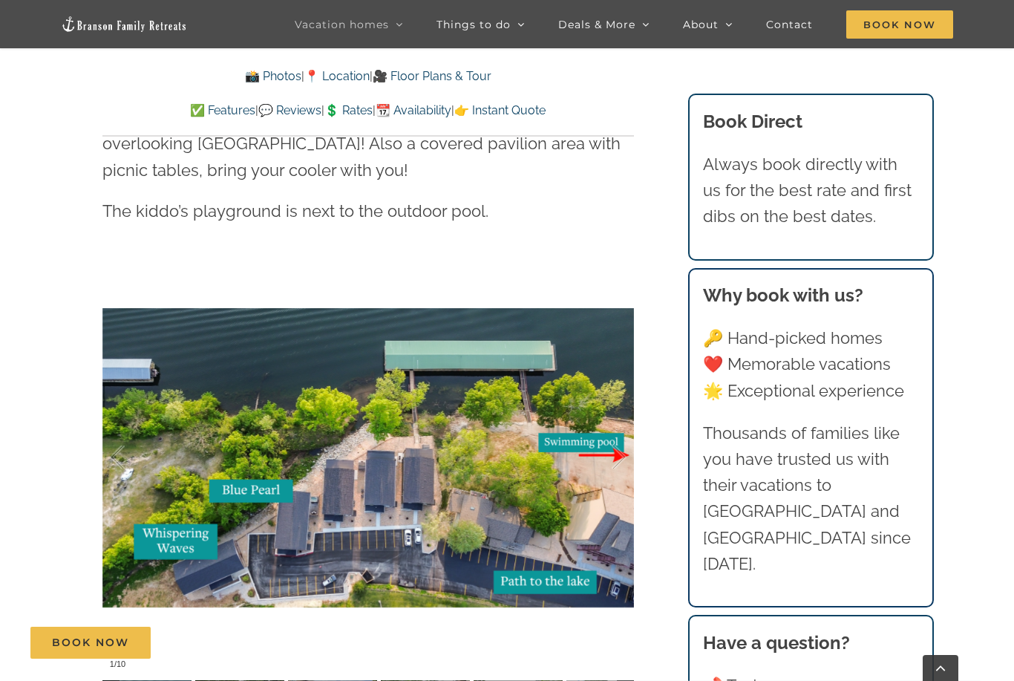
scroll to position [3258, 0]
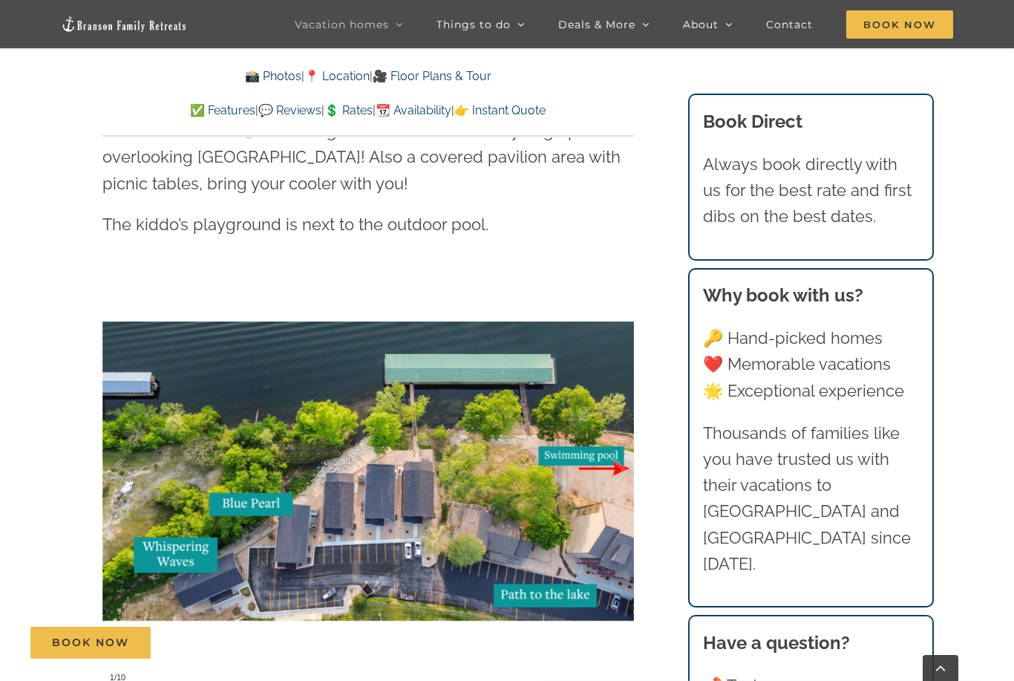
click at [609, 444] on div at bounding box center [603, 471] width 46 height 92
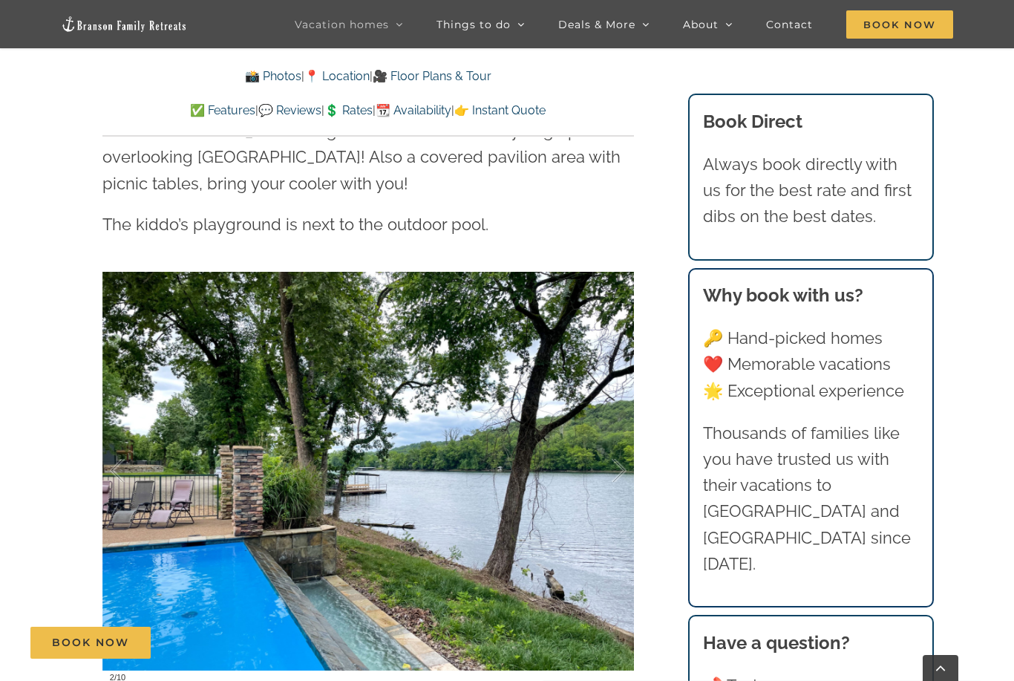
click at [612, 446] on div at bounding box center [603, 471] width 46 height 92
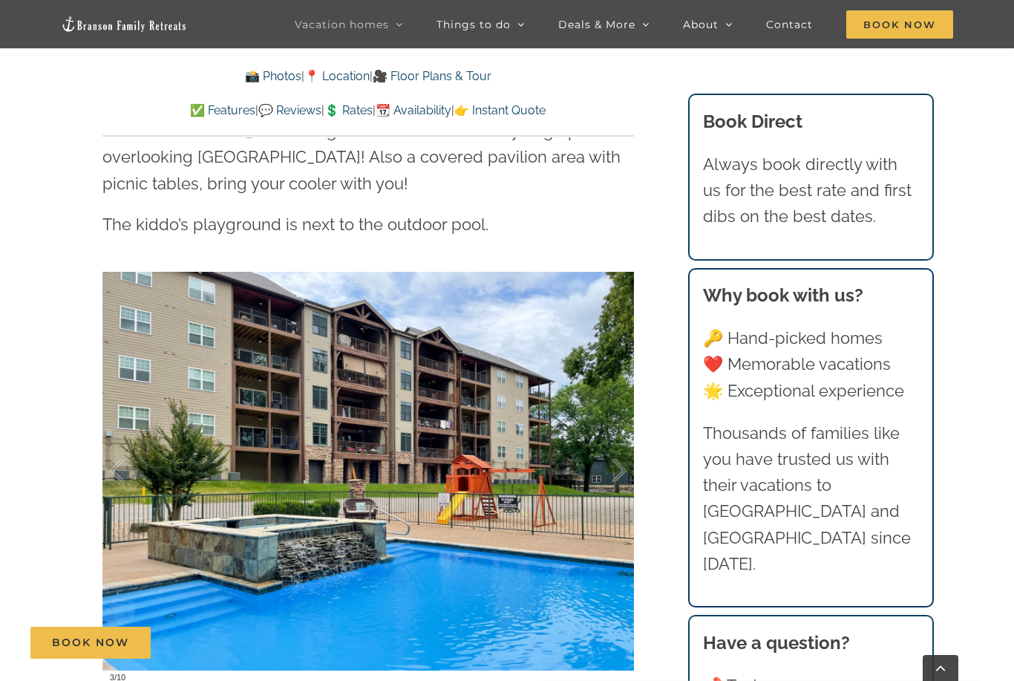
click at [598, 441] on div at bounding box center [603, 471] width 46 height 92
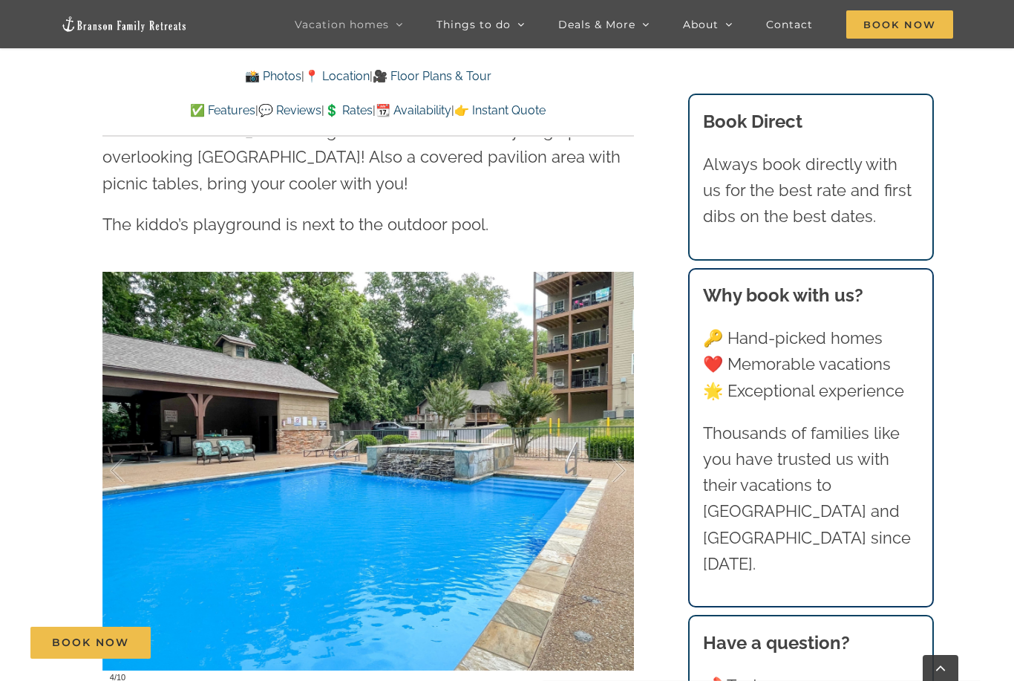
click at [609, 439] on div at bounding box center [603, 471] width 46 height 92
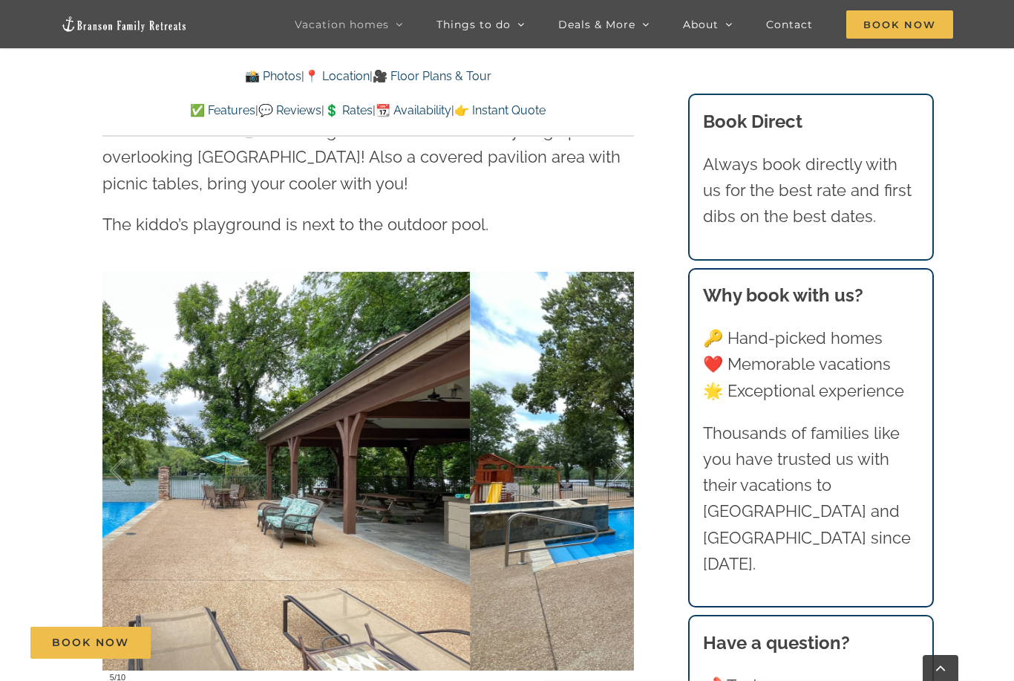
click at [605, 432] on div at bounding box center [603, 471] width 46 height 92
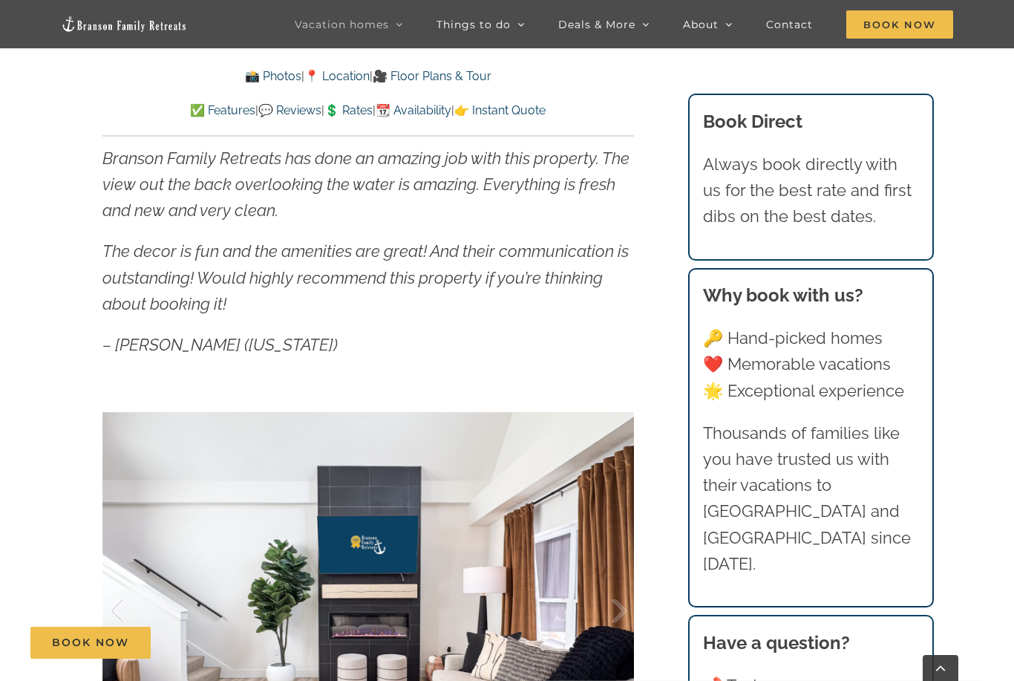
scroll to position [861, 0]
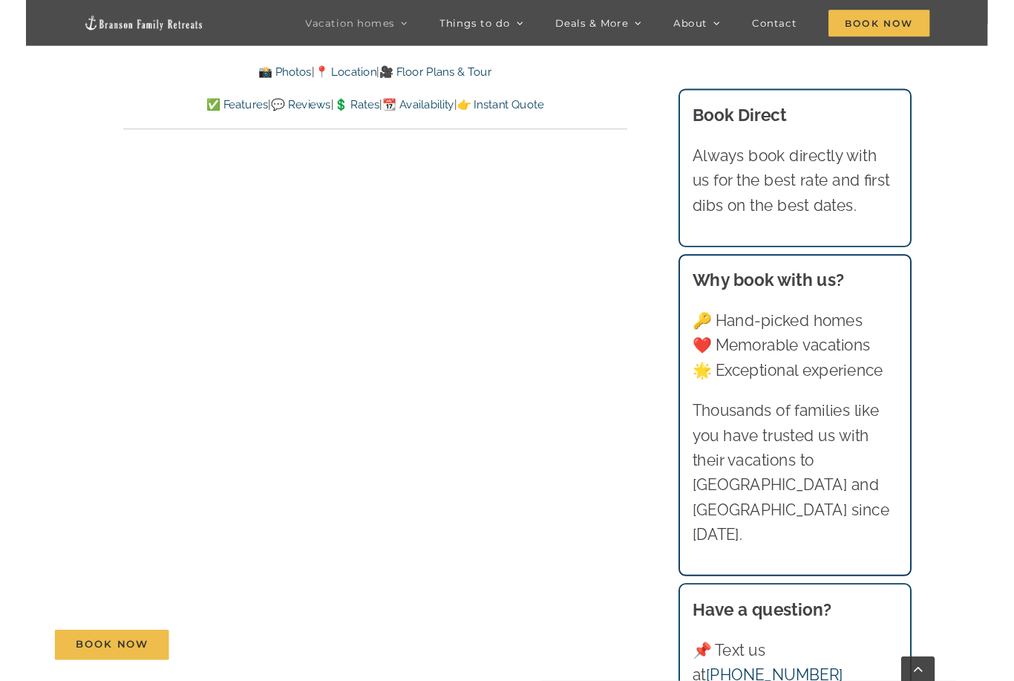
scroll to position [5637, 0]
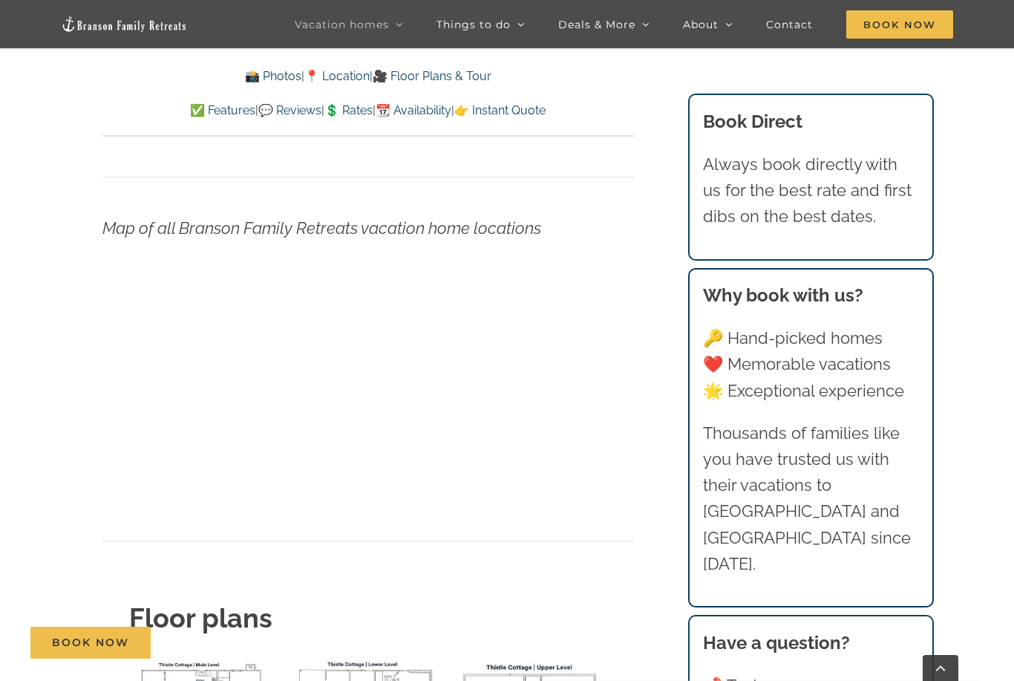
click at [543, 115] on link "👉 Instant Quote" at bounding box center [499, 110] width 91 height 14
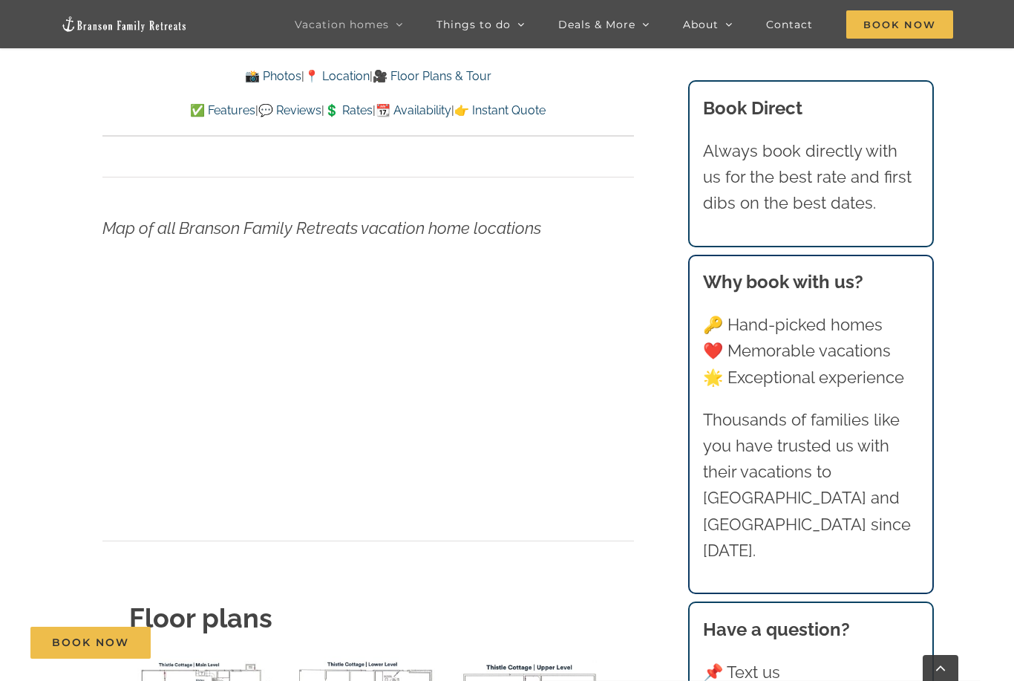
scroll to position [9463, 0]
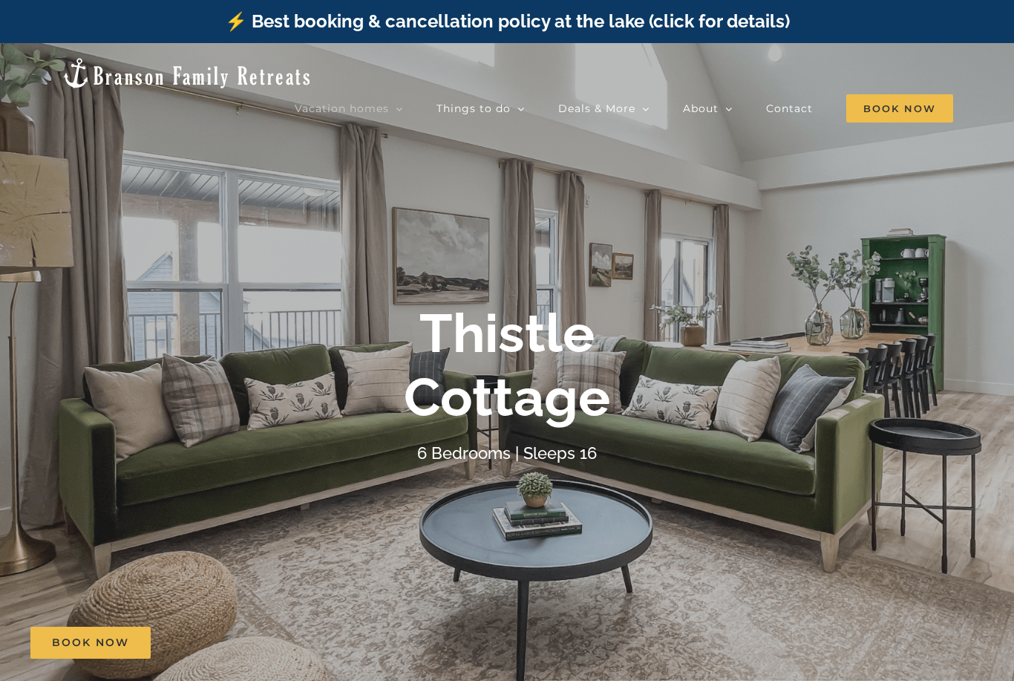
click at [639, 327] on span "Claymore Cottage | 5 Bedrooms" at bounding box center [567, 332] width 144 height 11
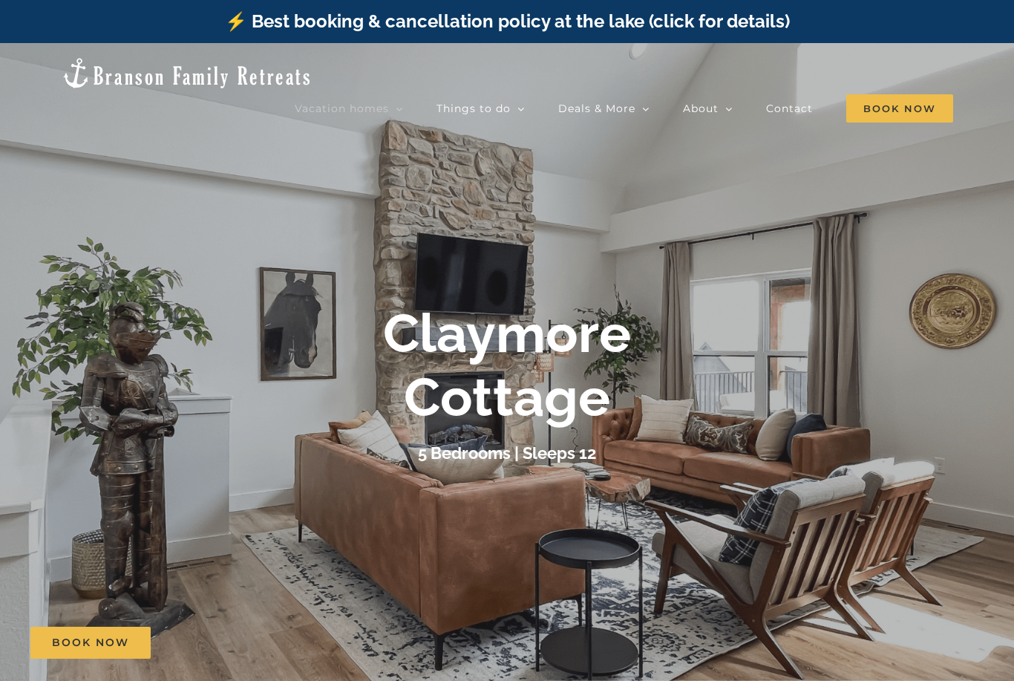
click at [724, 490] on div at bounding box center [507, 383] width 1014 height 681
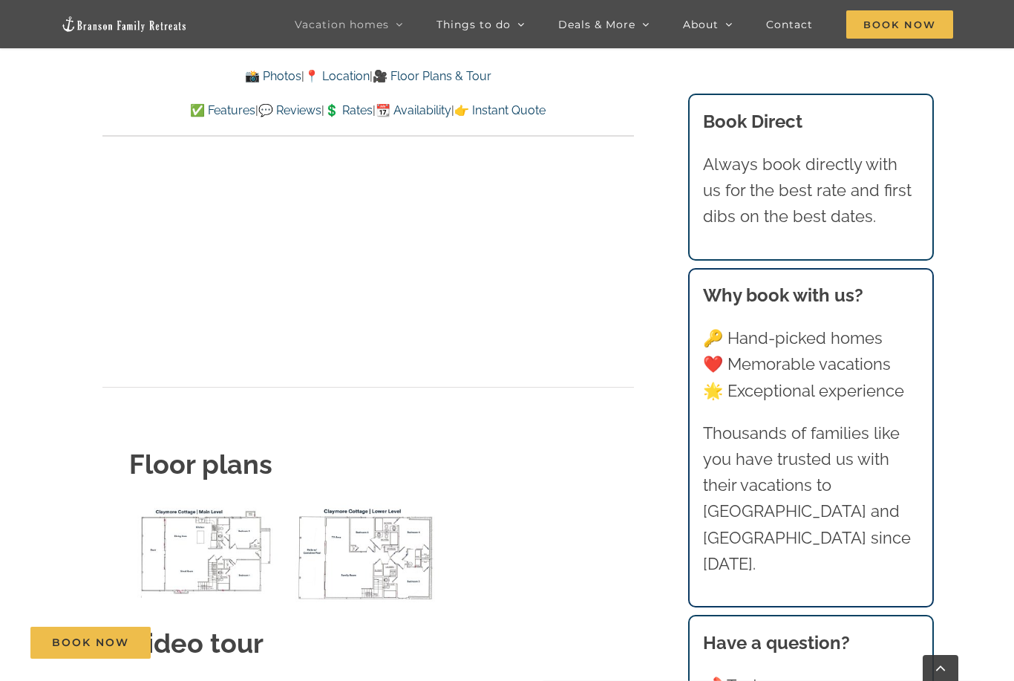
click at [545, 111] on link "👉 Instant Quote" at bounding box center [499, 110] width 91 height 14
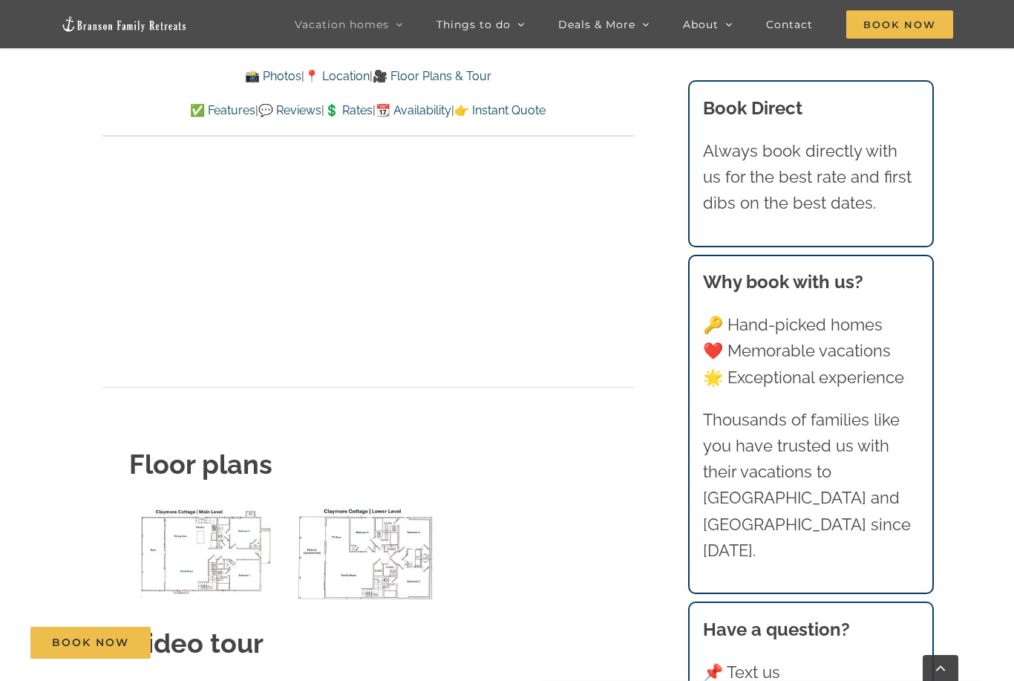
scroll to position [9727, 0]
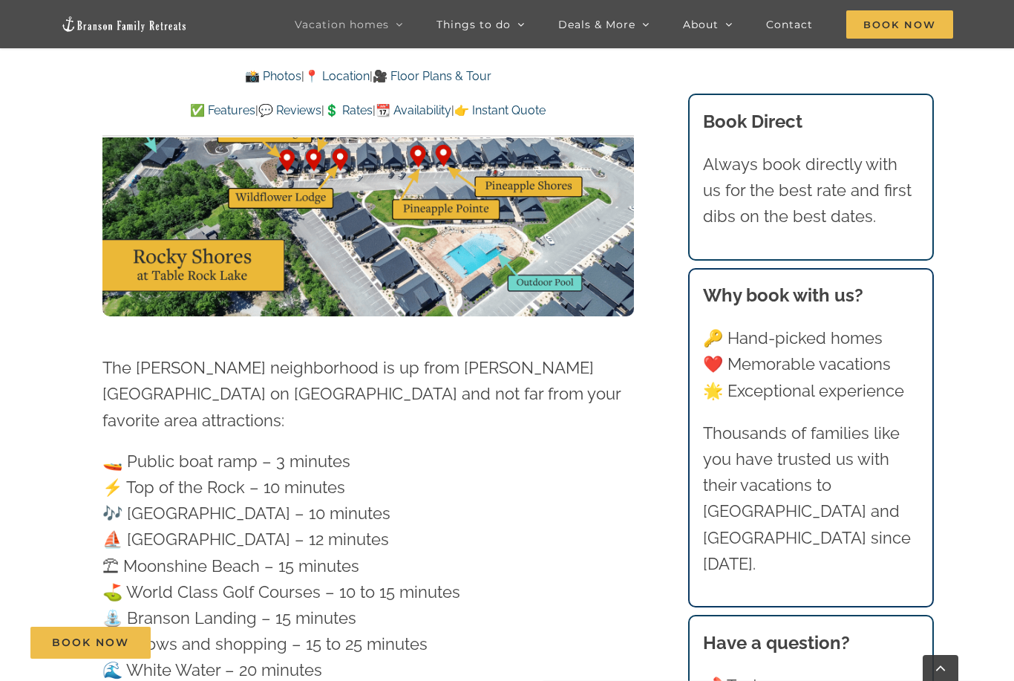
scroll to position [4175, 0]
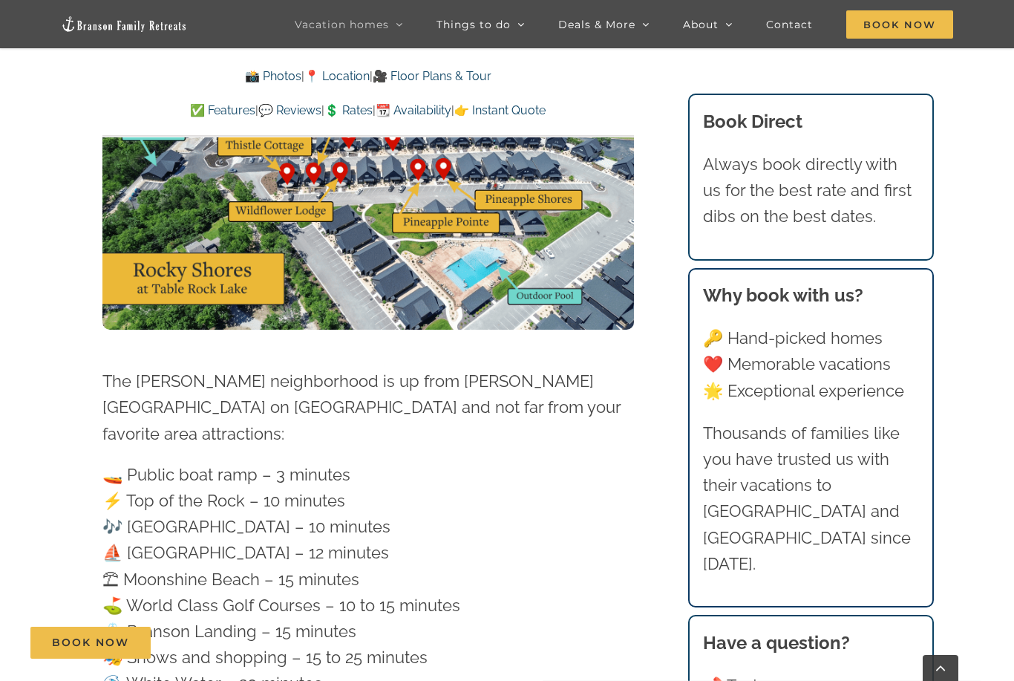
click at [540, 125] on div "📸 Photos | 📍 Location | 🎥 Floor Plans & Tour ✅ Features | 💬 Reviews | 💲 Rates |…" at bounding box center [367, 102] width 531 height 71
click at [545, 109] on link "👉 Instant Quote" at bounding box center [499, 110] width 91 height 14
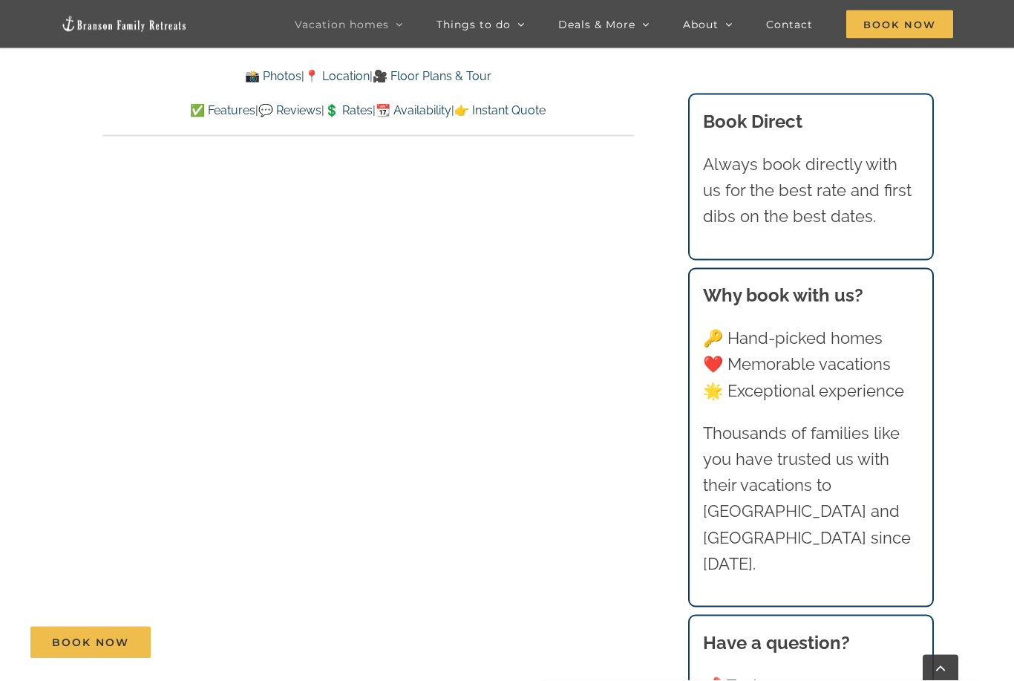
scroll to position [8532, 0]
click at [600, 329] on span "[GEOGRAPHIC_DATA] | 5 Bedrooms" at bounding box center [549, 342] width 108 height 27
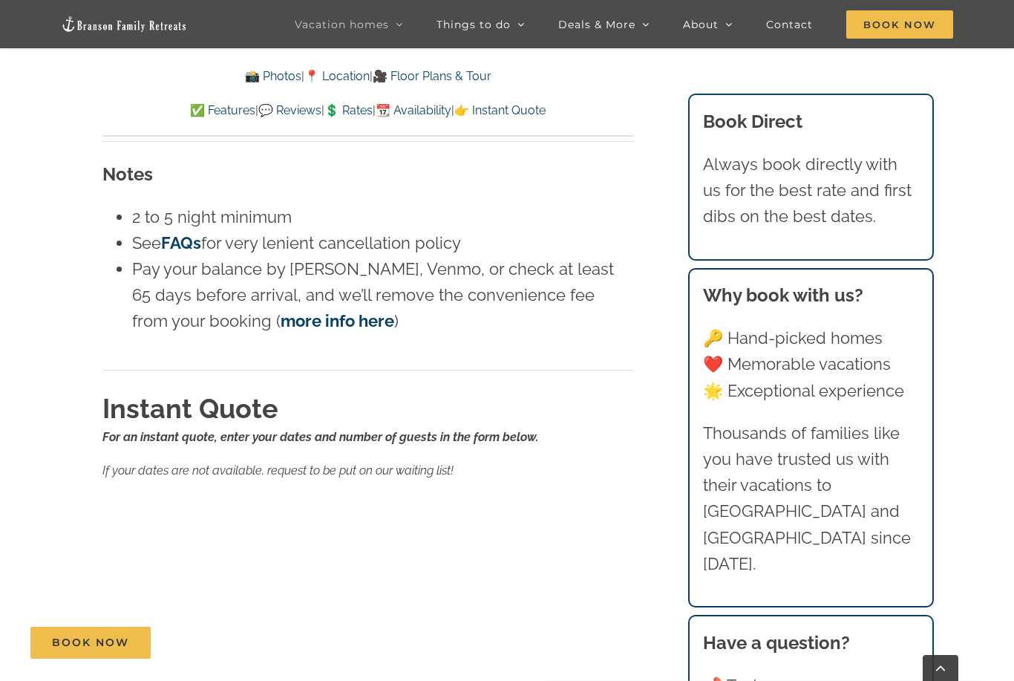
scroll to position [8836, 0]
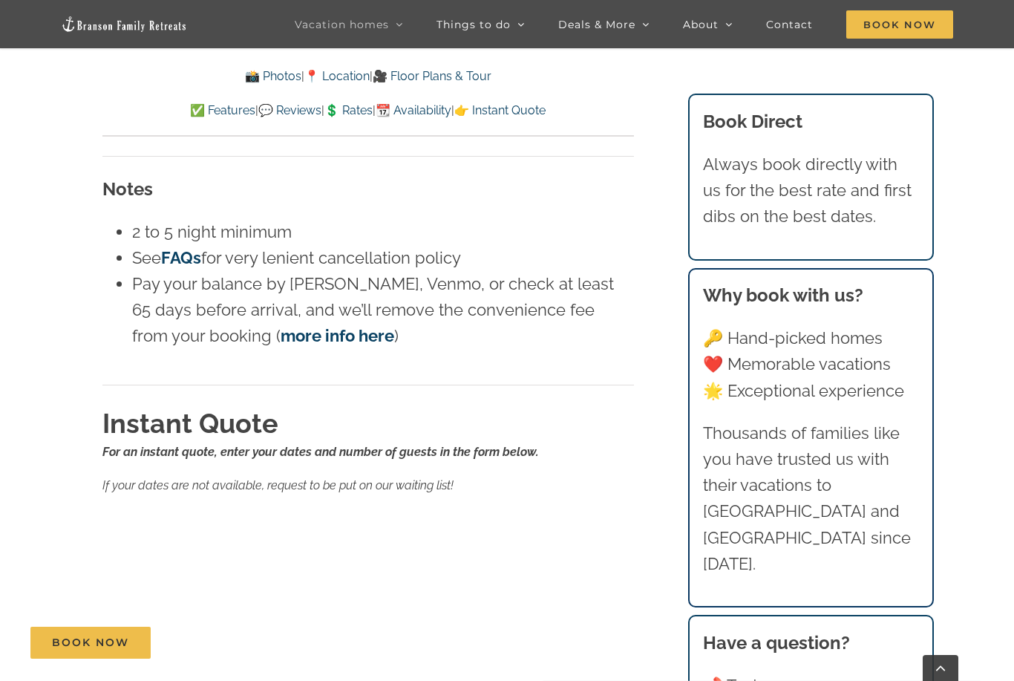
click at [593, 251] on span "Legends Pointe | 7 Bedrooms" at bounding box center [561, 256] width 133 height 11
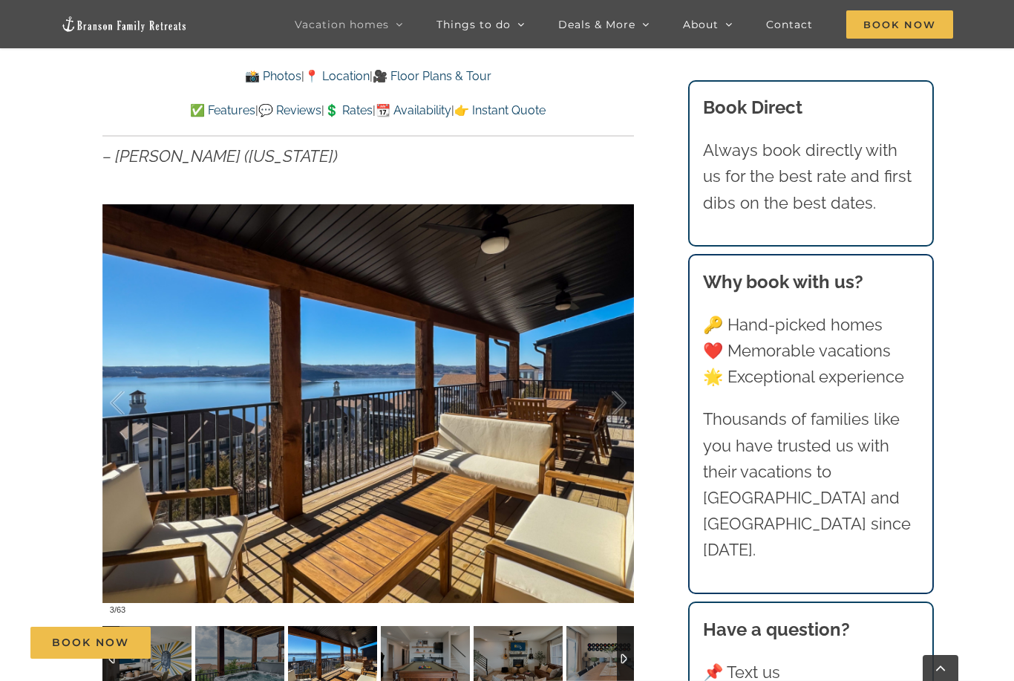
scroll to position [976, 0]
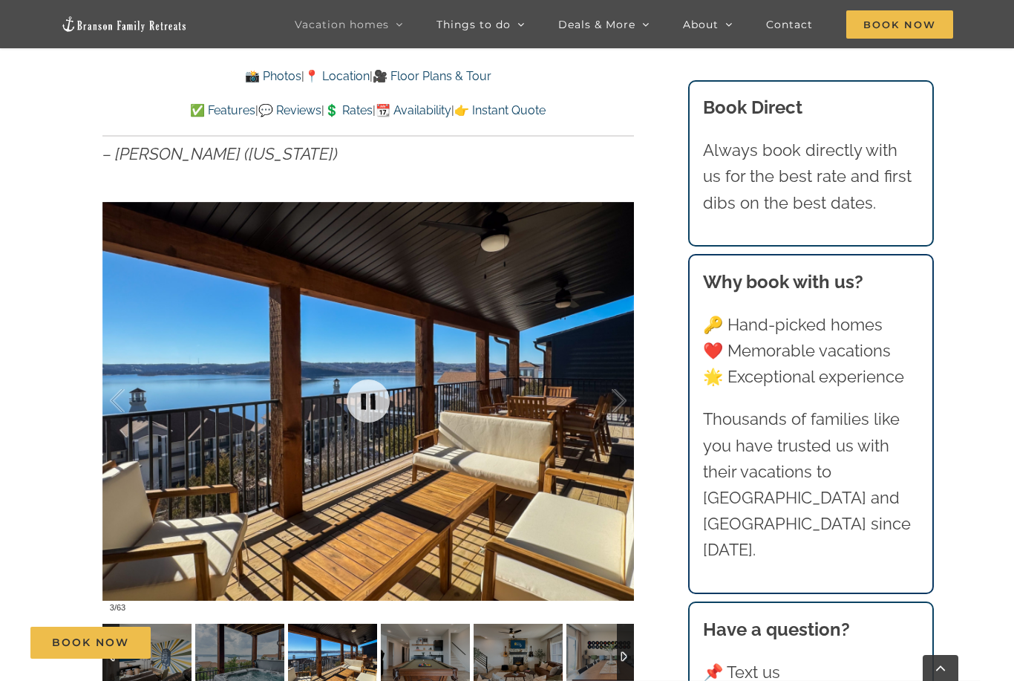
click at [527, 456] on div at bounding box center [367, 401] width 531 height 436
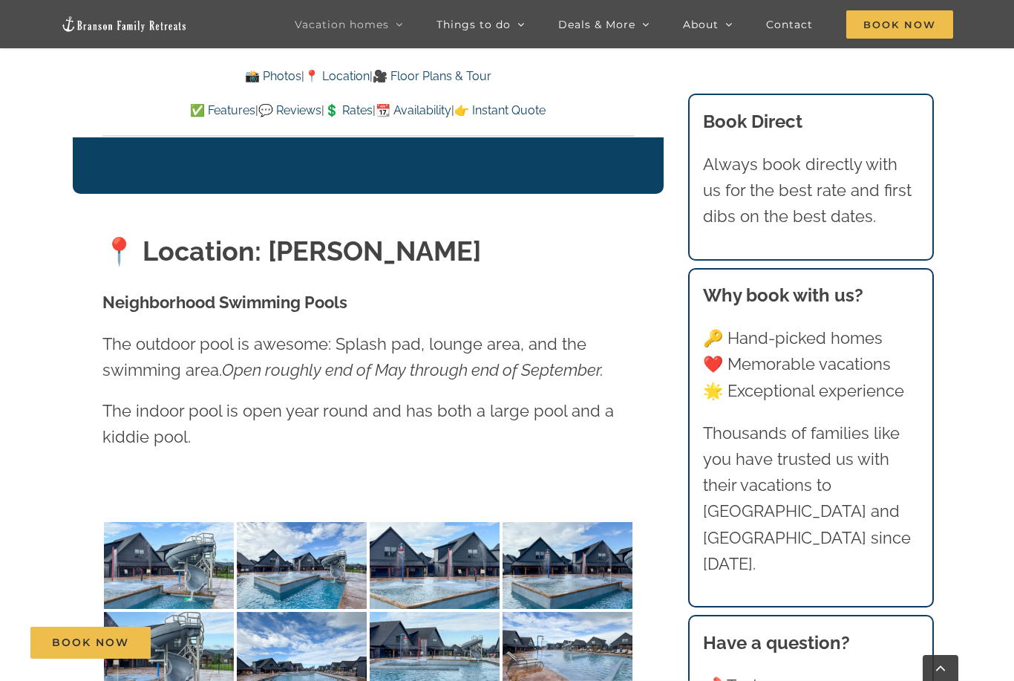
scroll to position [3006, 0]
click at [331, 76] on link "📍 Location" at bounding box center [336, 76] width 65 height 14
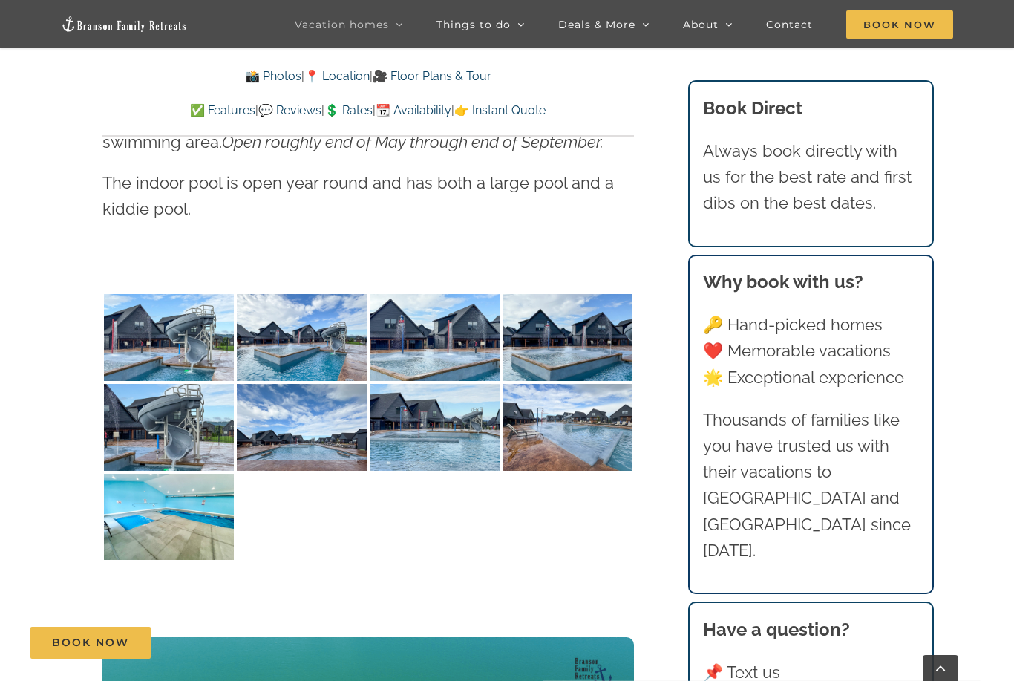
scroll to position [3241, 0]
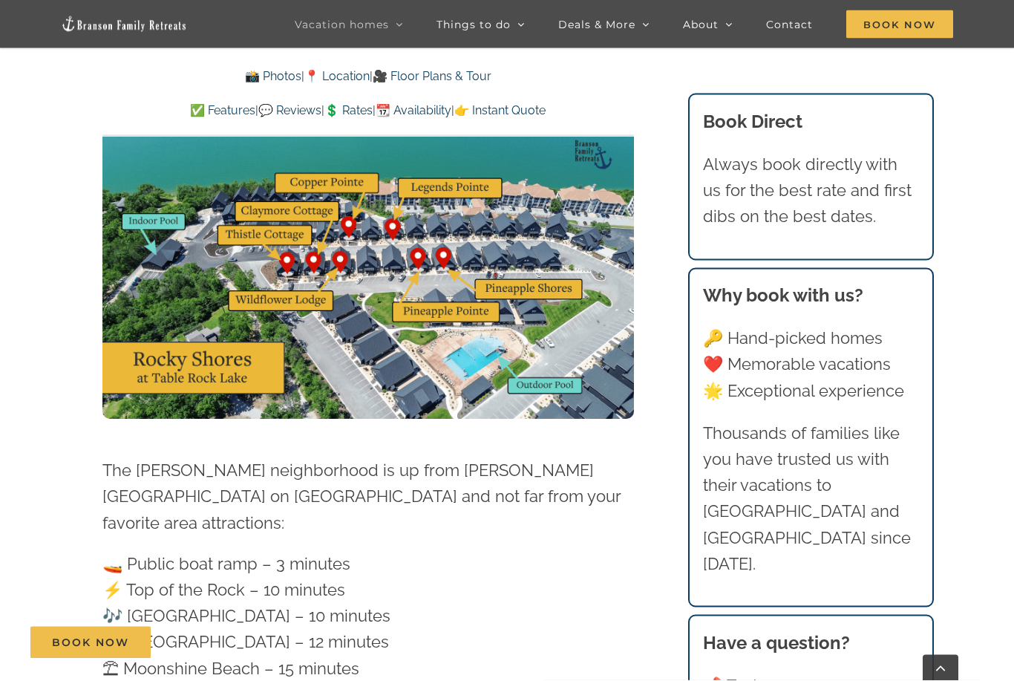
click at [353, 69] on link "📍 Location" at bounding box center [336, 76] width 65 height 14
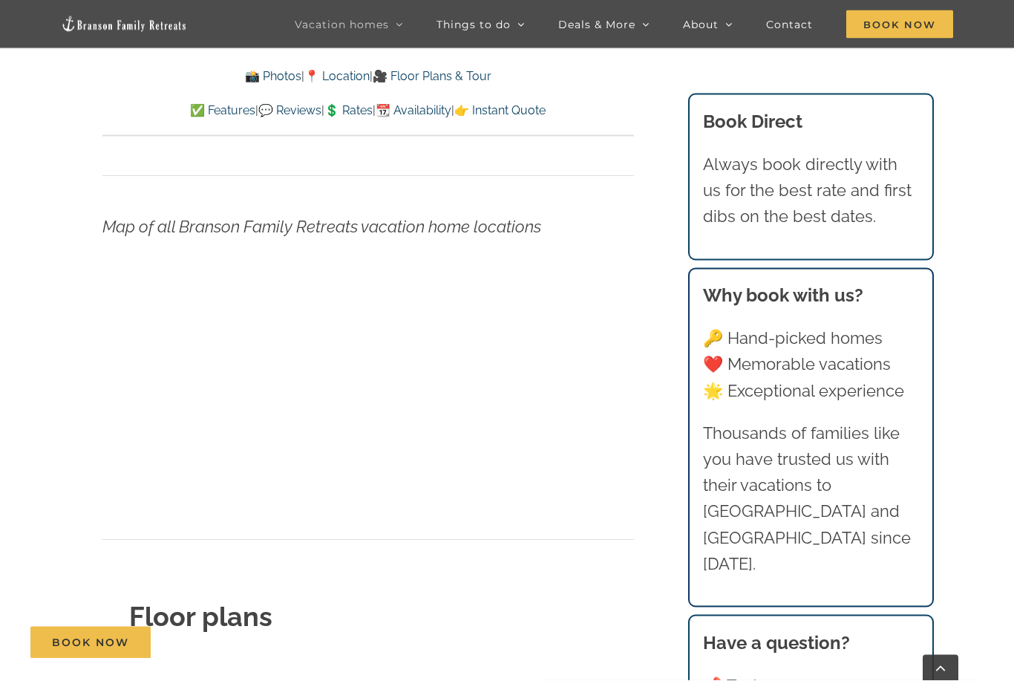
scroll to position [4628, 0]
click at [615, 344] on p at bounding box center [367, 390] width 531 height 230
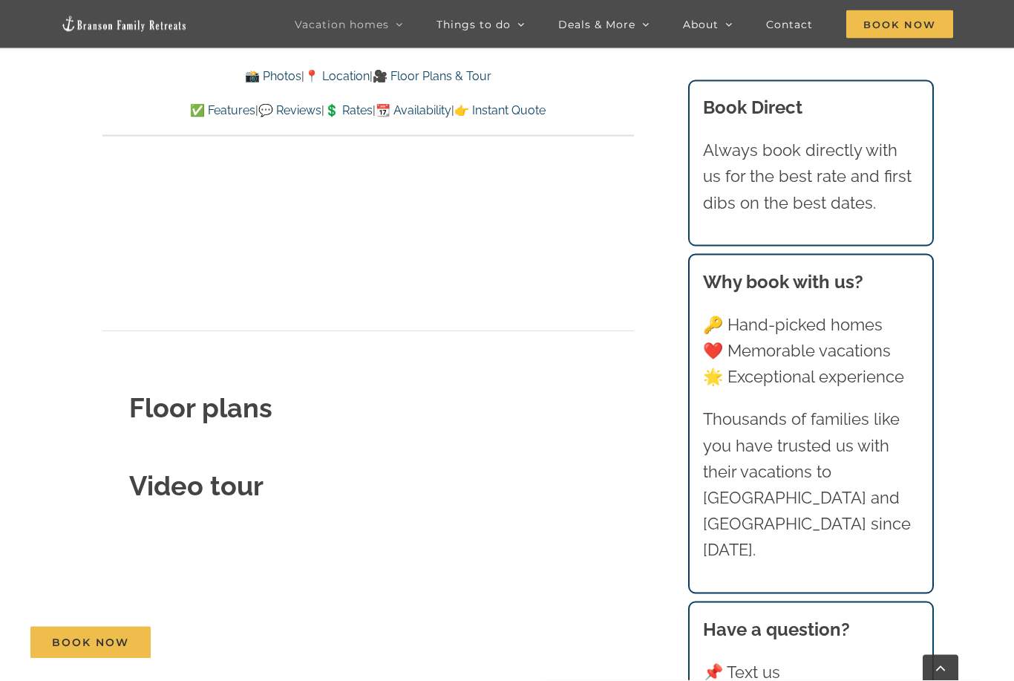
scroll to position [4837, 0]
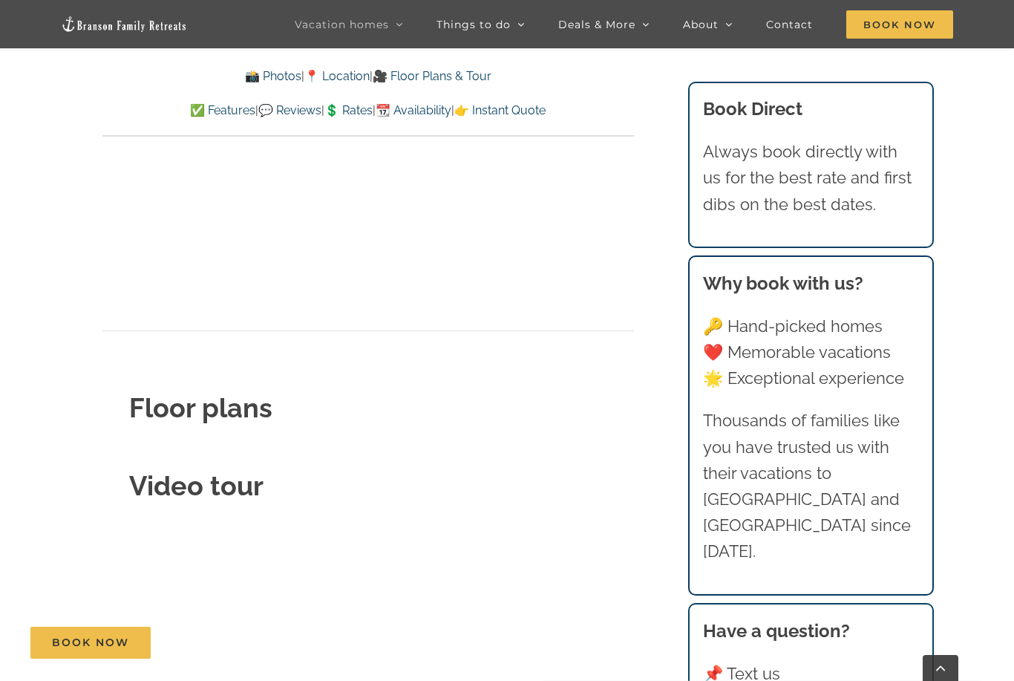
click at [250, 392] on strong "Floor plans" at bounding box center [200, 407] width 143 height 31
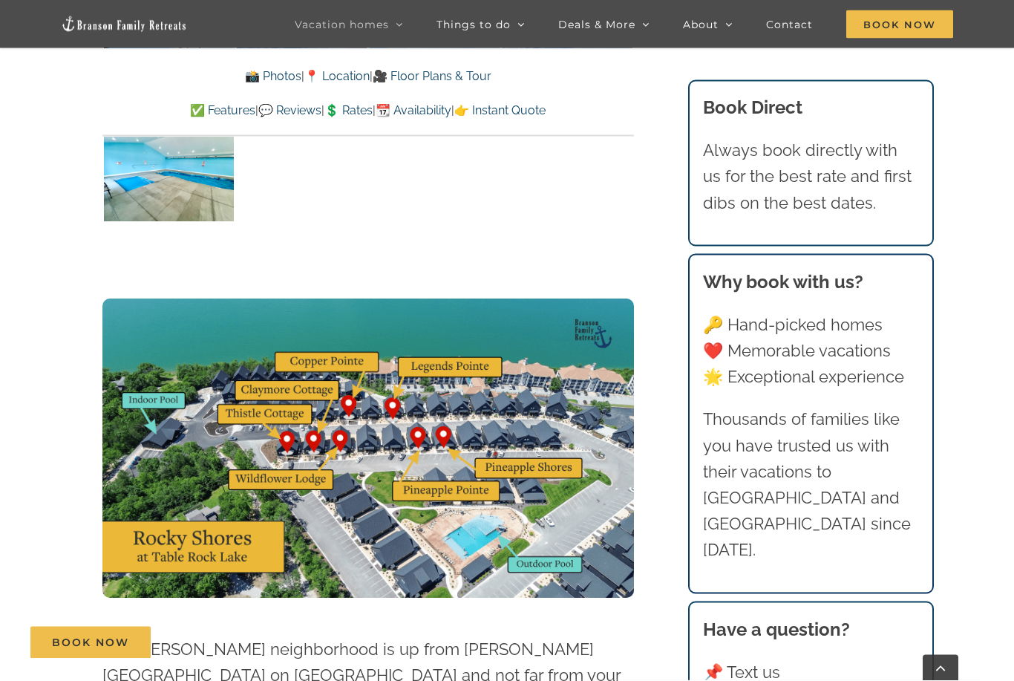
scroll to position [3594, 0]
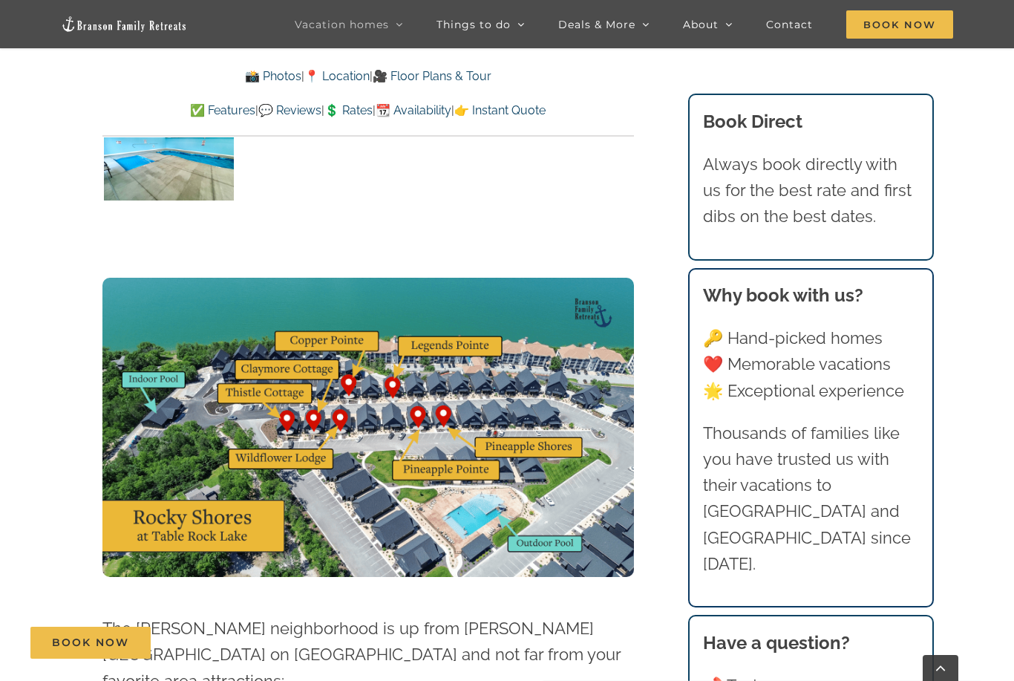
click at [456, 352] on img at bounding box center [367, 427] width 531 height 299
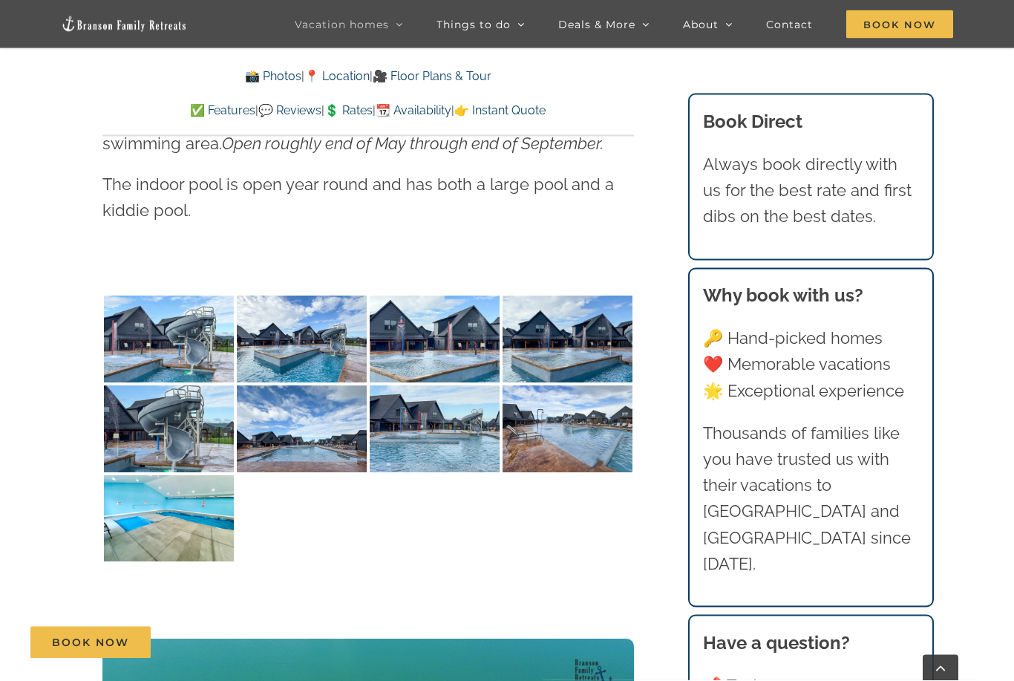
scroll to position [3234, 0]
click at [454, 431] on img at bounding box center [435, 428] width 130 height 87
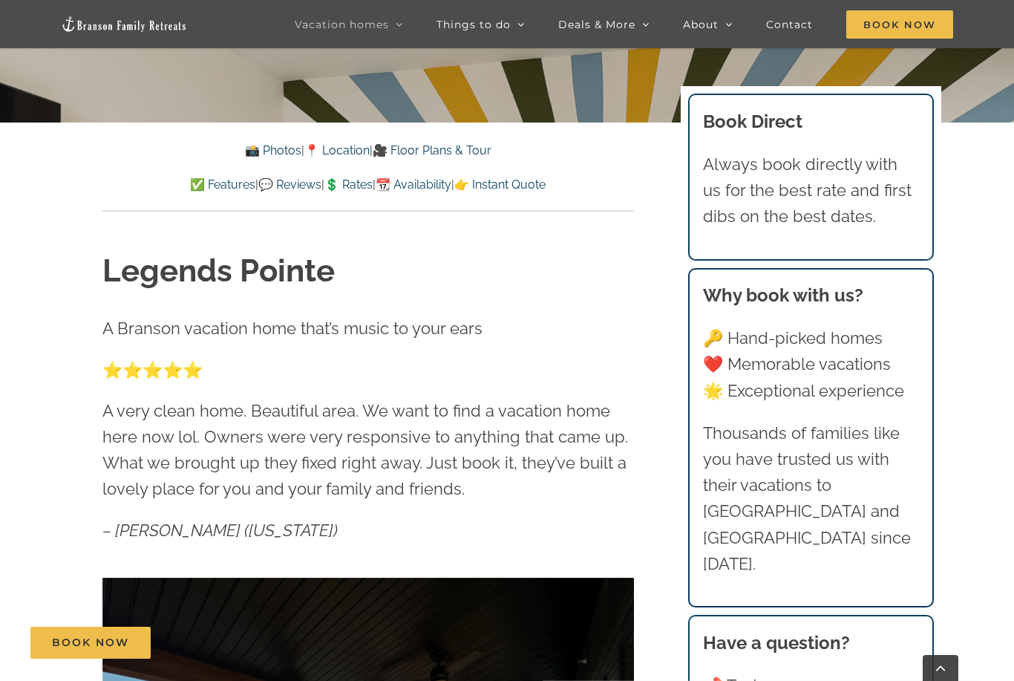
scroll to position [600, 0]
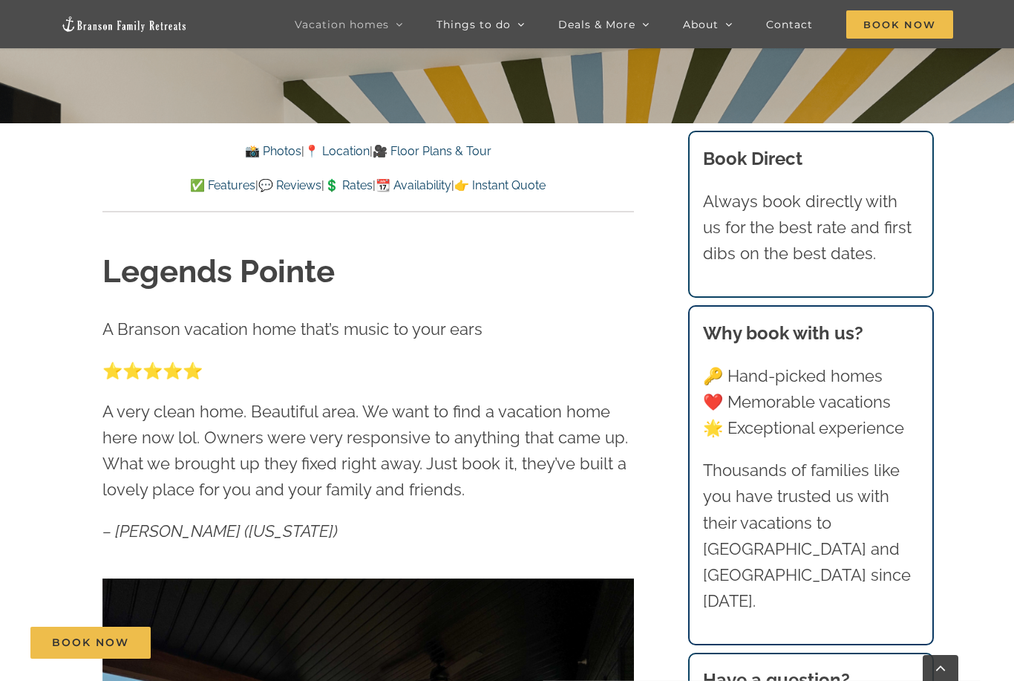
click at [125, 474] on p "A very clean home. Beautiful area. We want to find a vacation home here now lol…" at bounding box center [367, 451] width 531 height 105
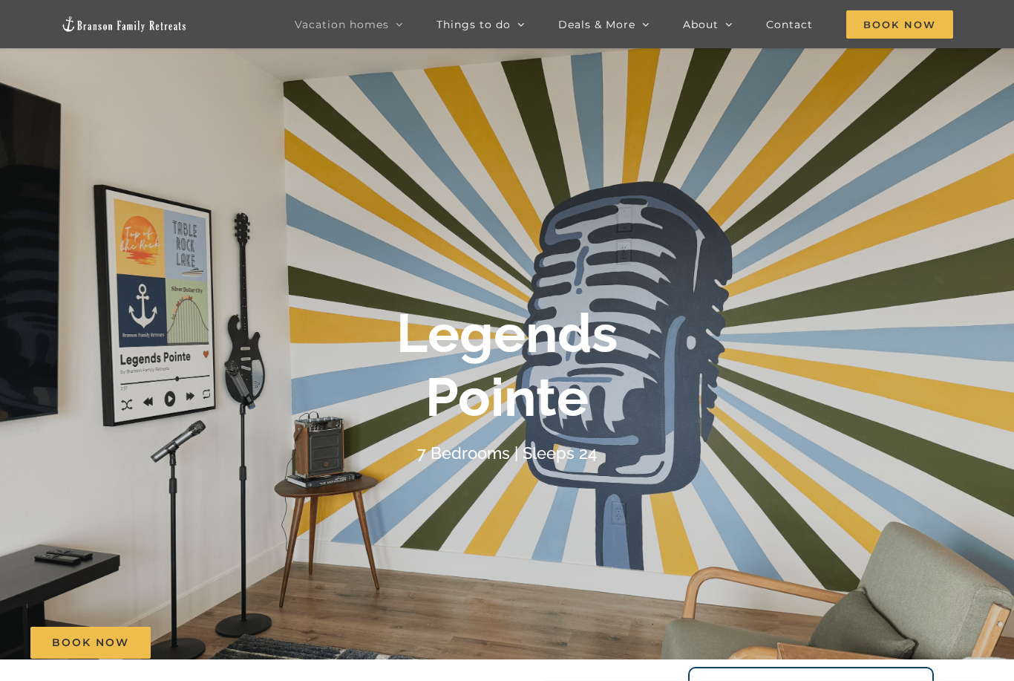
scroll to position [52, 0]
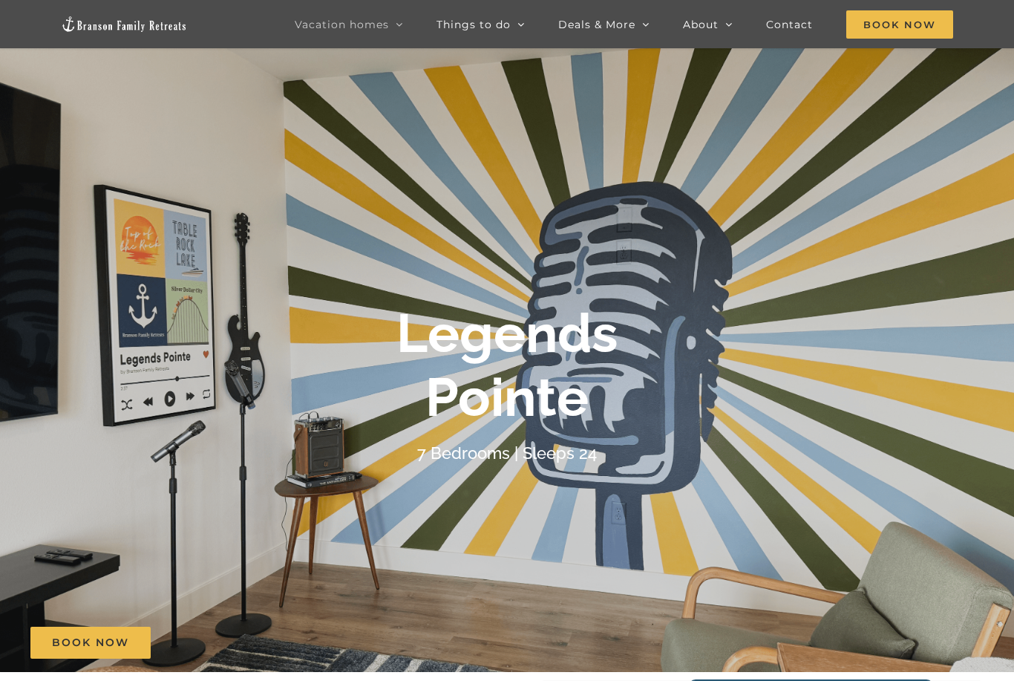
click at [612, 369] on h1 "Legends Pointe" at bounding box center [507, 365] width 222 height 128
click at [582, 396] on b "Legends Pointe" at bounding box center [507, 364] width 222 height 127
click at [580, 402] on b "Legends Pointe" at bounding box center [507, 364] width 222 height 127
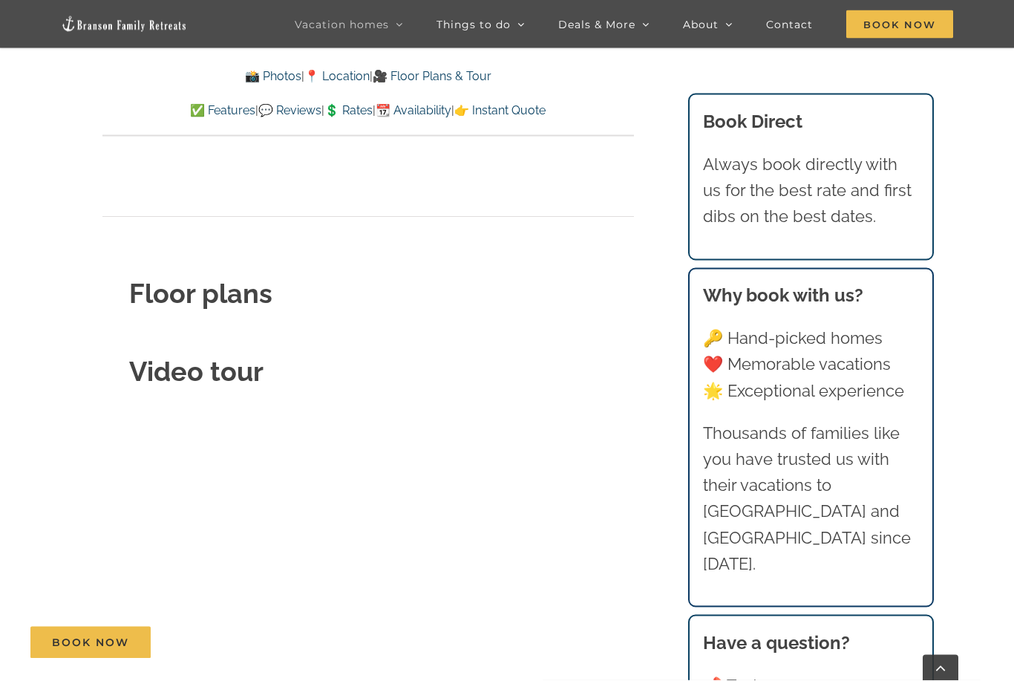
scroll to position [4941, 0]
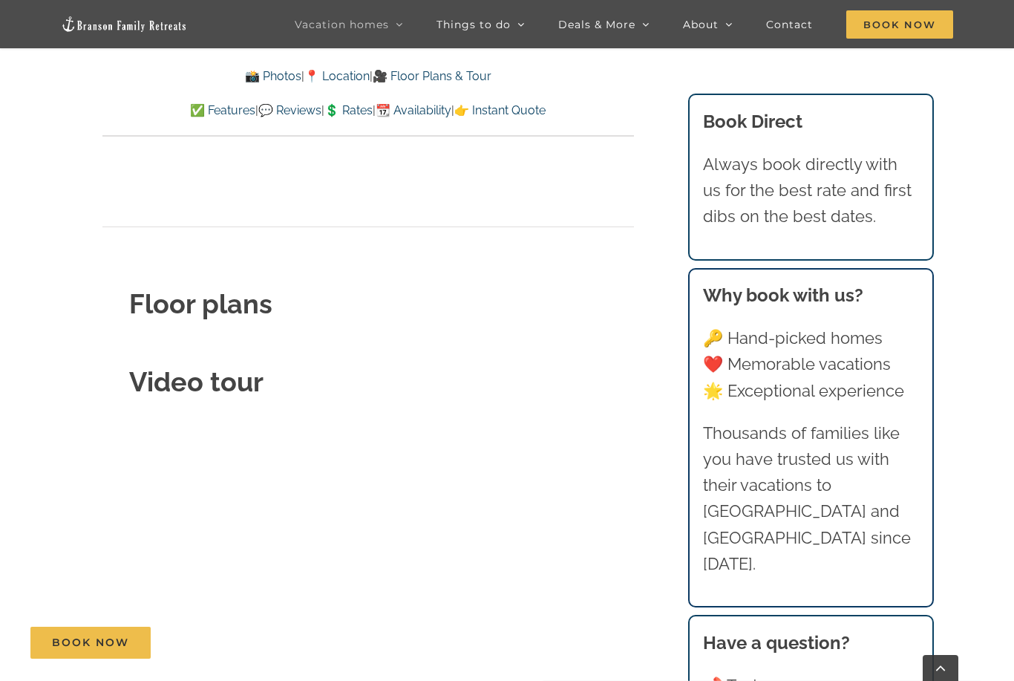
click at [160, 288] on strong "Floor plans" at bounding box center [200, 303] width 143 height 31
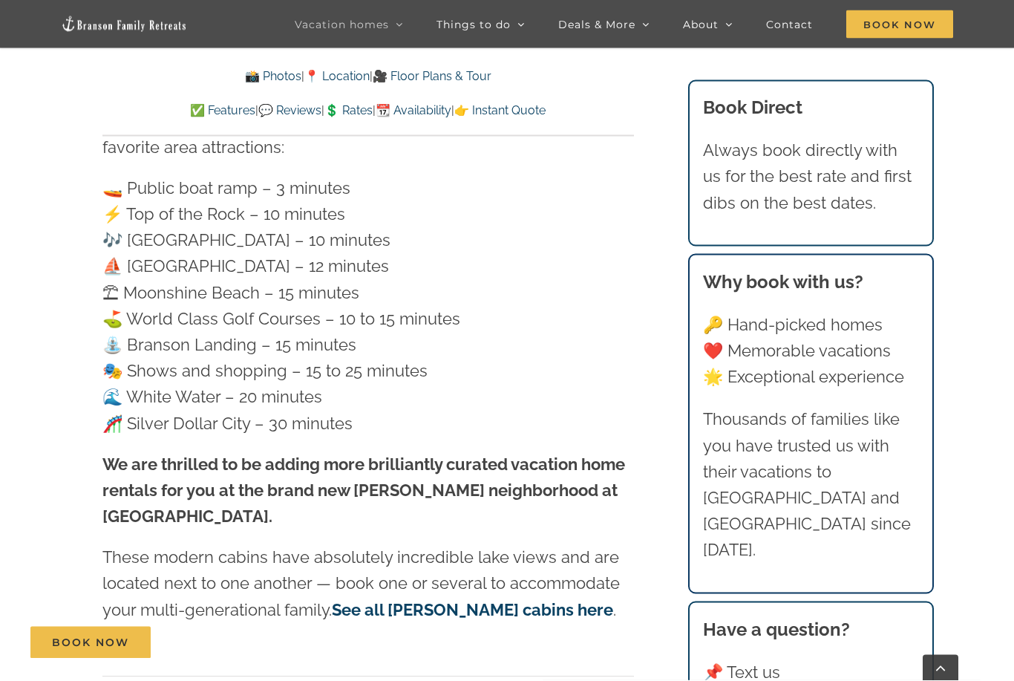
scroll to position [4128, 0]
click at [373, 600] on link "See all [PERSON_NAME] cabins here" at bounding box center [472, 609] width 281 height 19
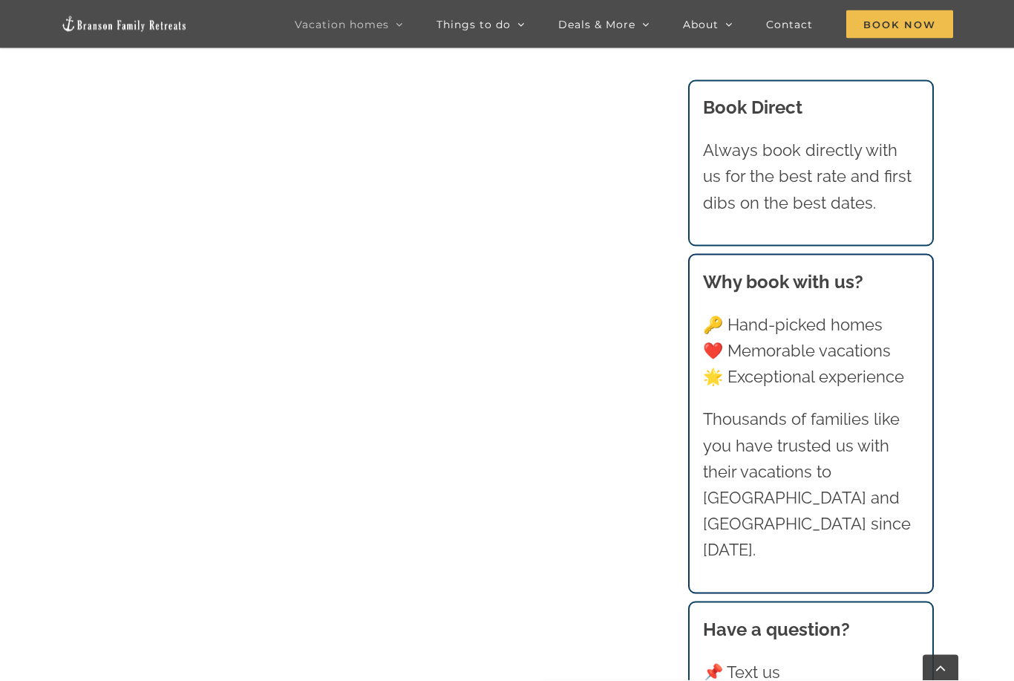
scroll to position [2369, 0]
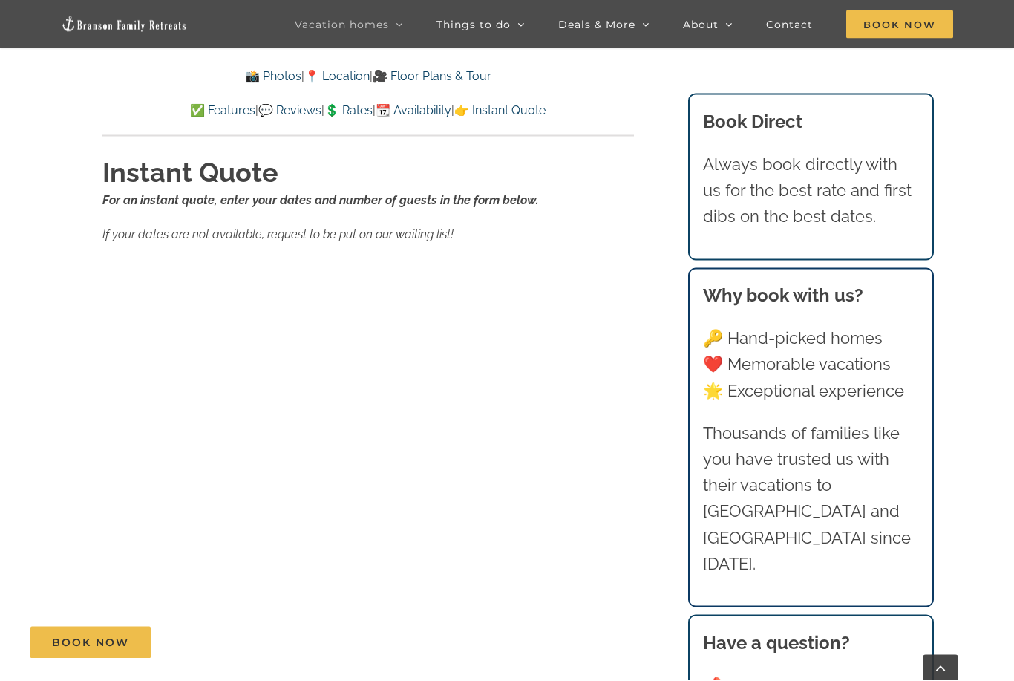
scroll to position [9463, 0]
